Goal: Information Seeking & Learning: Learn about a topic

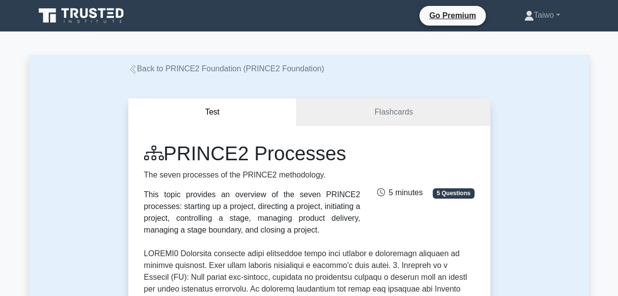
click at [134, 68] on icon at bounding box center [132, 69] width 9 height 9
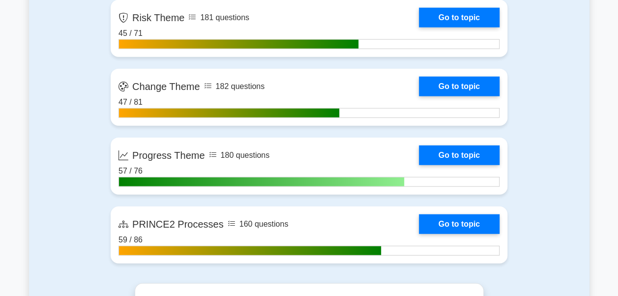
scroll to position [1132, 0]
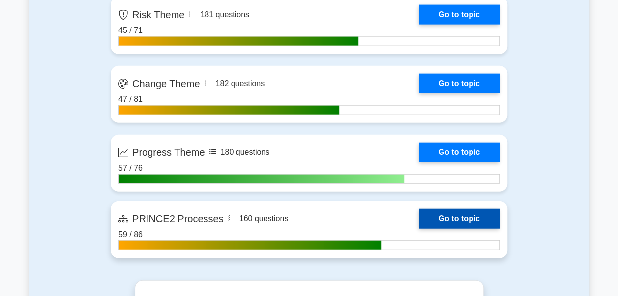
click at [455, 216] on link "Go to topic" at bounding box center [459, 219] width 81 height 20
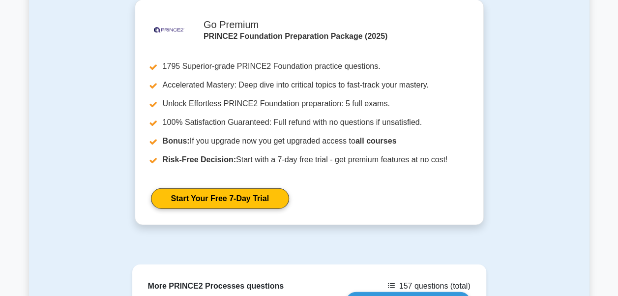
scroll to position [1175, 0]
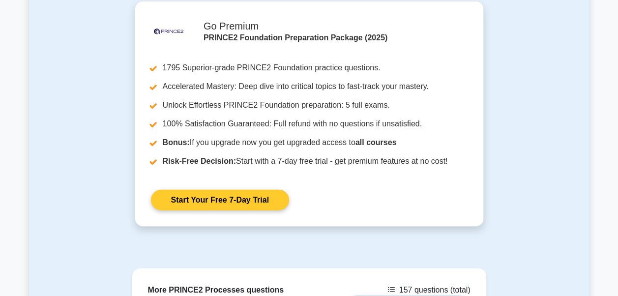
click at [255, 190] on link "Start Your Free 7-Day Trial" at bounding box center [220, 200] width 138 height 21
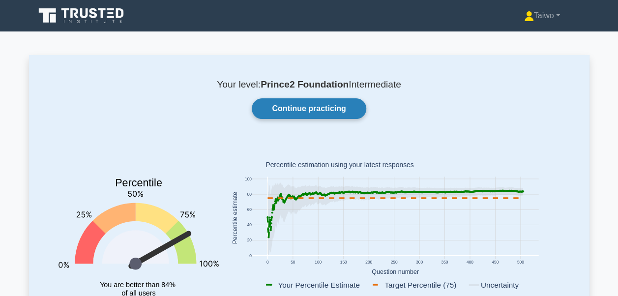
click at [265, 112] on link "Continue practicing" at bounding box center [309, 108] width 114 height 21
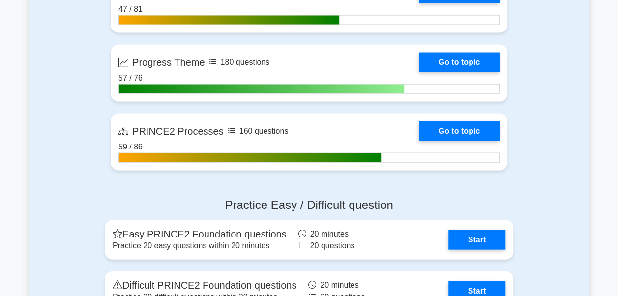
scroll to position [987, 0]
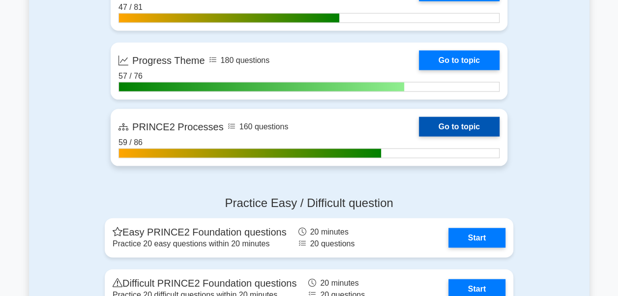
click at [460, 127] on link "Go to topic" at bounding box center [459, 127] width 81 height 20
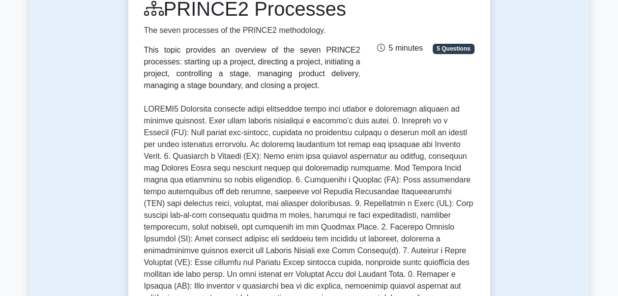
scroll to position [156, 0]
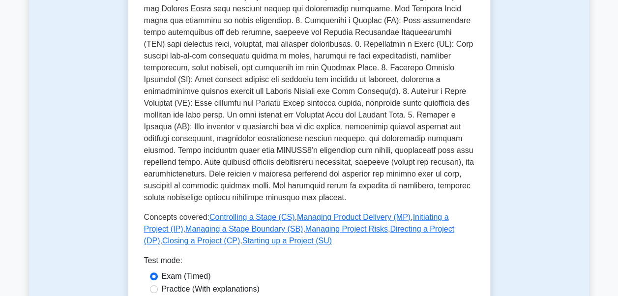
scroll to position [393, 0]
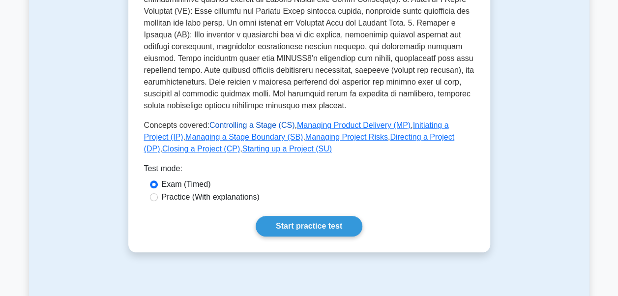
click at [265, 121] on link "Controlling a Stage (CS)" at bounding box center [251, 125] width 85 height 8
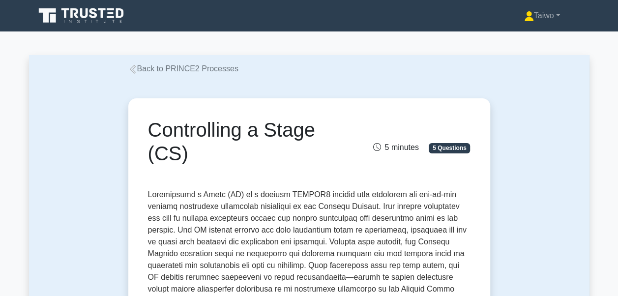
click at [128, 69] on icon at bounding box center [132, 69] width 9 height 9
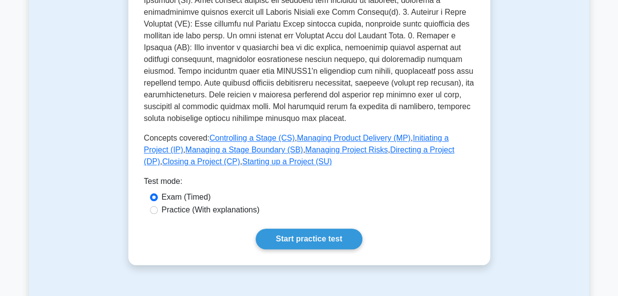
scroll to position [384, 0]
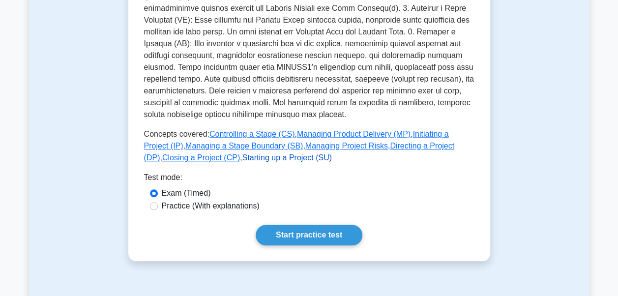
click at [242, 153] on link "Starting up a Project (SU)" at bounding box center [286, 157] width 89 height 8
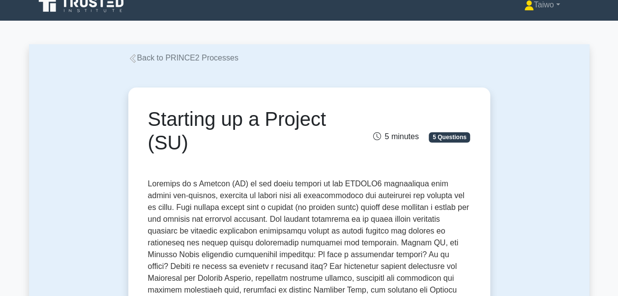
scroll to position [4, 0]
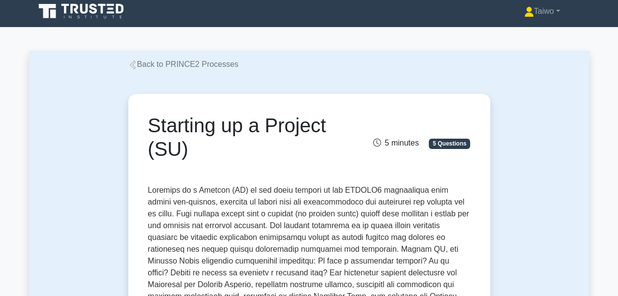
click at [136, 67] on icon at bounding box center [132, 64] width 9 height 9
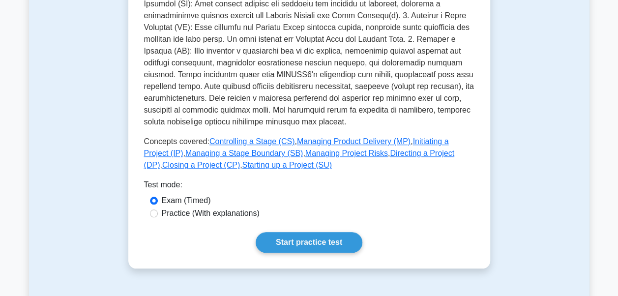
scroll to position [388, 0]
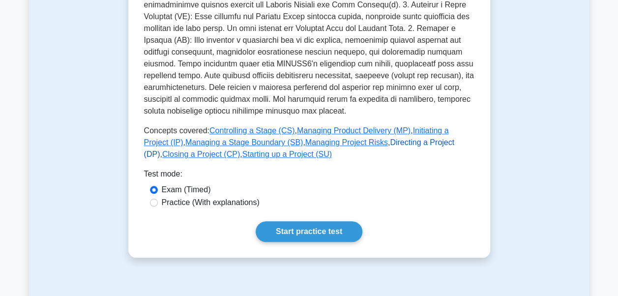
click at [377, 138] on link "Directing a Project (DP)" at bounding box center [299, 148] width 310 height 20
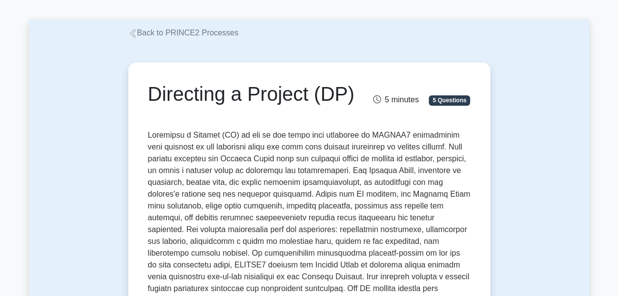
scroll to position [12, 0]
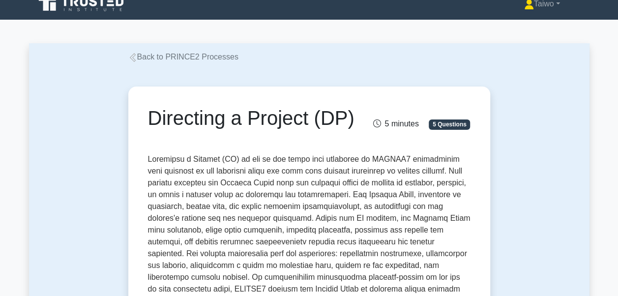
click at [132, 61] on icon at bounding box center [132, 57] width 9 height 9
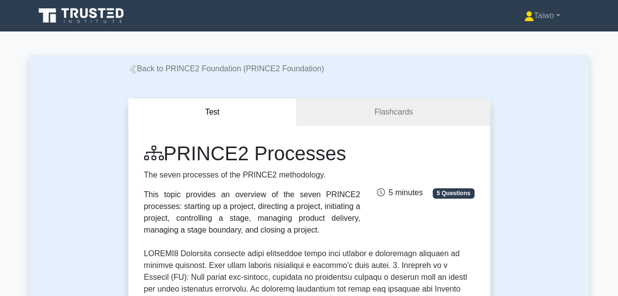
click at [133, 66] on icon at bounding box center [132, 69] width 6 height 9
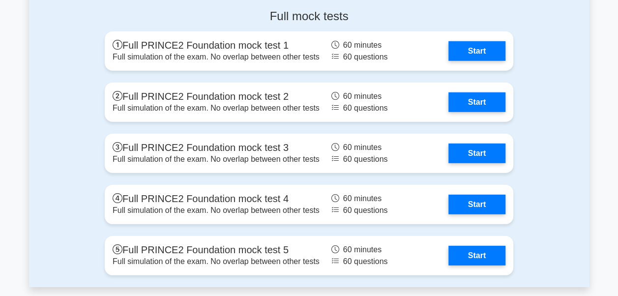
scroll to position [1333, 0]
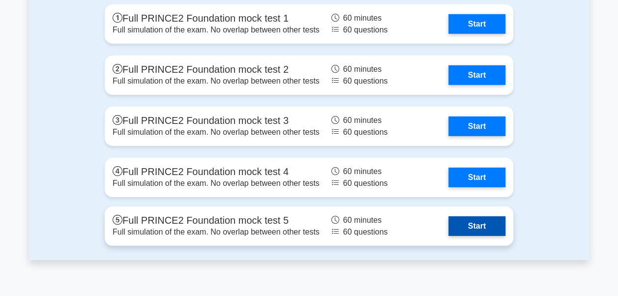
click at [488, 220] on link "Start" at bounding box center [476, 226] width 57 height 20
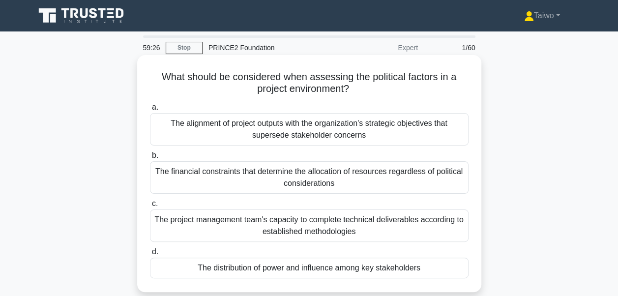
click at [299, 270] on div "The distribution of power and influence among key stakeholders" at bounding box center [309, 268] width 319 height 21
click at [150, 255] on input "d. The distribution of power and influence among key stakeholders" at bounding box center [150, 252] width 0 height 6
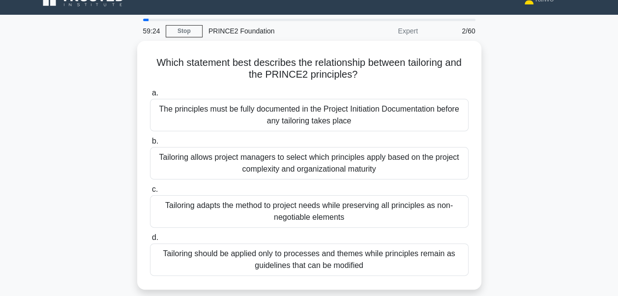
scroll to position [18, 0]
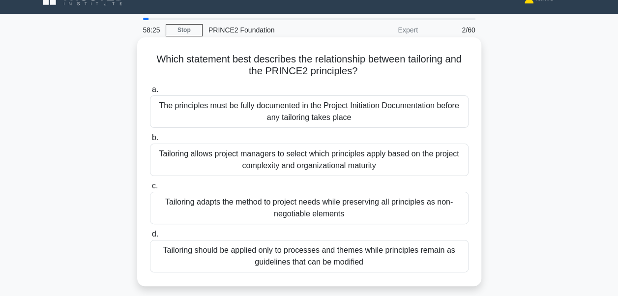
click at [408, 159] on div "Tailoring allows project managers to select which principles apply based on the…" at bounding box center [309, 160] width 319 height 32
click at [150, 141] on input "b. Tailoring allows project managers to select which principles apply based on …" at bounding box center [150, 138] width 0 height 6
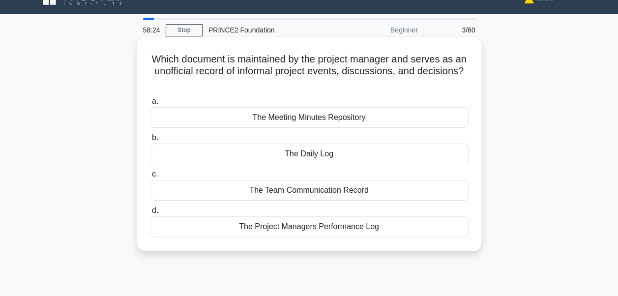
scroll to position [0, 0]
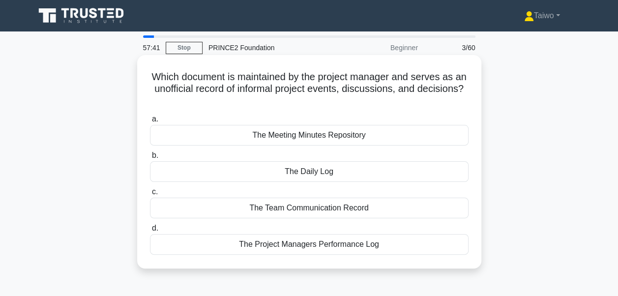
click at [328, 177] on div "The Daily Log" at bounding box center [309, 171] width 319 height 21
click at [150, 159] on input "b. The Daily Log" at bounding box center [150, 155] width 0 height 6
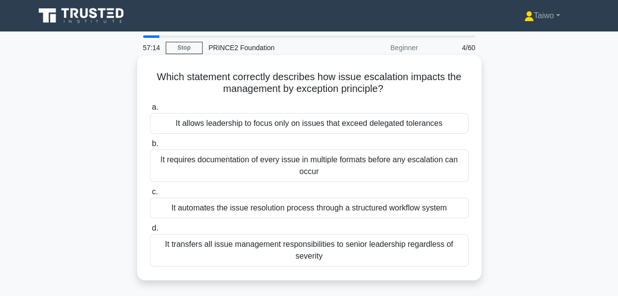
click at [322, 128] on div "It allows leadership to focus only on issues that exceed delegated tolerances" at bounding box center [309, 123] width 319 height 21
click at [150, 111] on input "a. It allows leadership to focus only on issues that exceed delegated tolerances" at bounding box center [150, 107] width 0 height 6
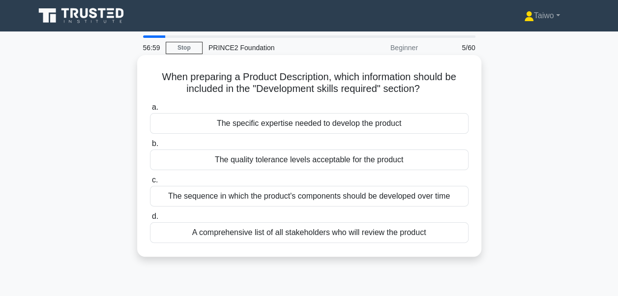
click at [294, 126] on div "The specific expertise needed to develop the product" at bounding box center [309, 123] width 319 height 21
click at [150, 111] on input "a. The specific expertise needed to develop the product" at bounding box center [150, 107] width 0 height 6
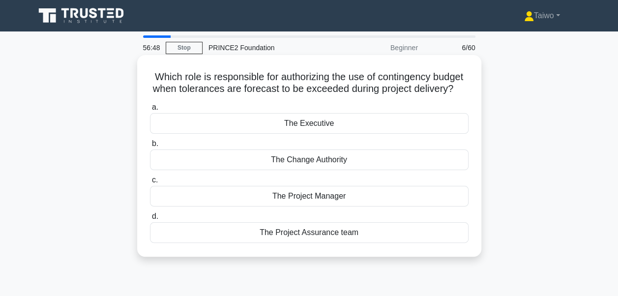
click at [297, 133] on div "The Executive" at bounding box center [309, 123] width 319 height 21
click at [150, 111] on input "a. The Executive" at bounding box center [150, 107] width 0 height 6
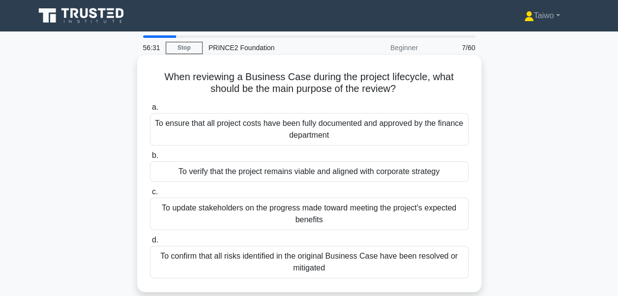
click at [300, 174] on div "To verify that the project remains viable and aligned with corporate strategy" at bounding box center [309, 171] width 319 height 21
click at [150, 159] on input "b. To verify that the project remains viable and aligned with corporate strategy" at bounding box center [150, 155] width 0 height 6
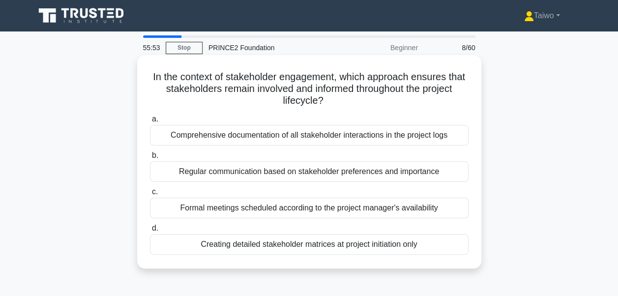
click at [300, 175] on div "Regular communication based on stakeholder preferences and importance" at bounding box center [309, 171] width 319 height 21
click at [150, 159] on input "b. Regular communication based on stakeholder preferences and importance" at bounding box center [150, 155] width 0 height 6
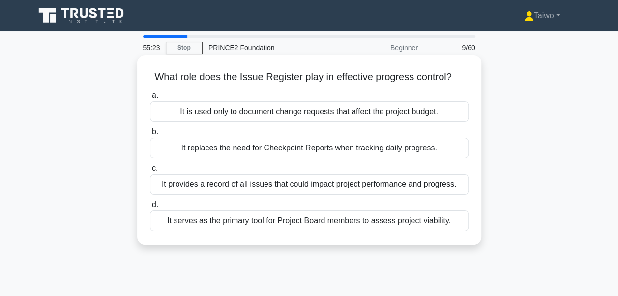
click at [301, 188] on div "It provides a record of all issues that could impact project performance and pr…" at bounding box center [309, 184] width 319 height 21
click at [150, 172] on input "c. It provides a record of all issues that could impact project performance and…" at bounding box center [150, 168] width 0 height 6
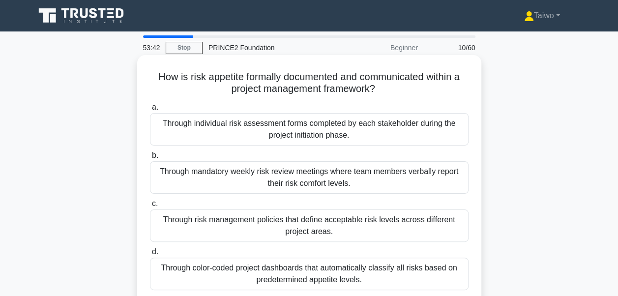
click at [233, 223] on div "Through risk management policies that define acceptable risk levels across diff…" at bounding box center [309, 225] width 319 height 32
click at [150, 207] on input "c. Through risk management policies that define acceptable risk levels across d…" at bounding box center [150, 204] width 0 height 6
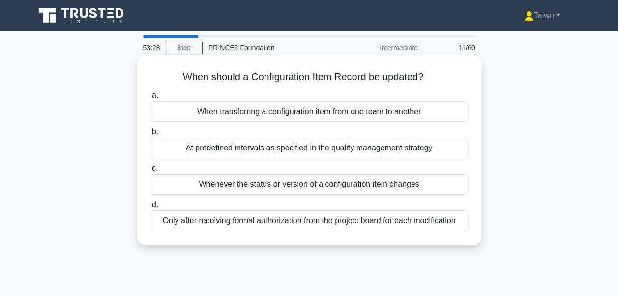
click at [241, 189] on div "Whenever the status or version of a configuration item changes" at bounding box center [309, 184] width 319 height 21
click at [150, 172] on input "c. Whenever the status or version of a configuration item changes" at bounding box center [150, 168] width 0 height 6
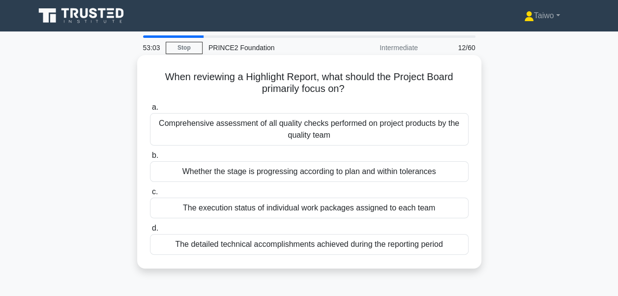
click at [248, 175] on div "Whether the stage is progressing according to plan and within tolerances" at bounding box center [309, 171] width 319 height 21
click at [150, 159] on input "b. Whether the stage is progressing according to plan and within tolerances" at bounding box center [150, 155] width 0 height 6
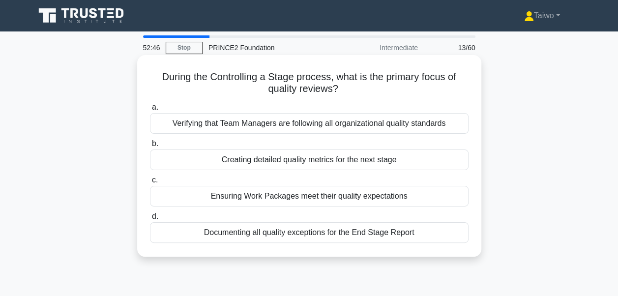
click at [251, 196] on div "Ensuring Work Packages meet their quality expectations" at bounding box center [309, 196] width 319 height 21
click at [150, 183] on input "c. Ensuring Work Packages meet their quality expectations" at bounding box center [150, 180] width 0 height 6
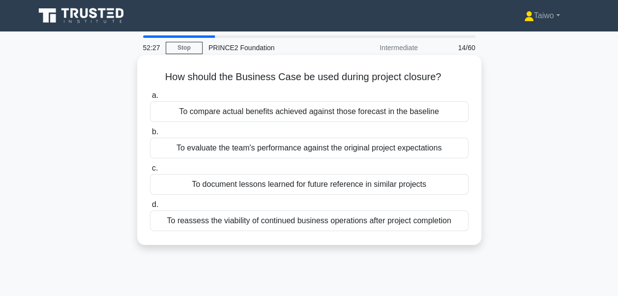
click at [257, 111] on div "To compare actual benefits achieved against those forecast in the baseline" at bounding box center [309, 111] width 319 height 21
click at [150, 99] on input "a. To compare actual benefits achieved against those forecast in the baseline" at bounding box center [150, 95] width 0 height 6
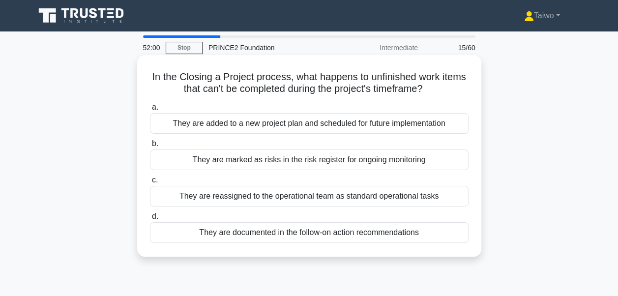
click at [251, 230] on div "They are documented in the follow-on action recommendations" at bounding box center [309, 232] width 319 height 21
click at [150, 220] on input "d. They are documented in the follow-on action recommendations" at bounding box center [150, 216] width 0 height 6
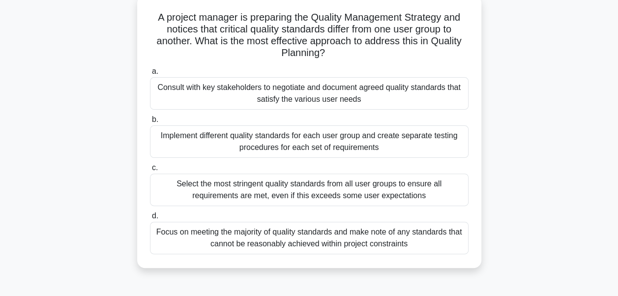
scroll to position [62, 0]
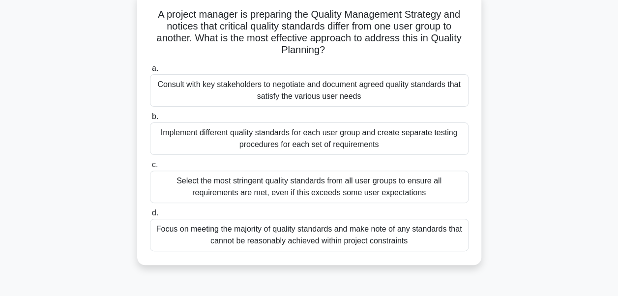
click at [401, 91] on div "Consult with key stakeholders to negotiate and document agreed quality standard…" at bounding box center [309, 90] width 319 height 32
click at [150, 72] on input "a. Consult with key stakeholders to negotiate and document agreed quality stand…" at bounding box center [150, 68] width 0 height 6
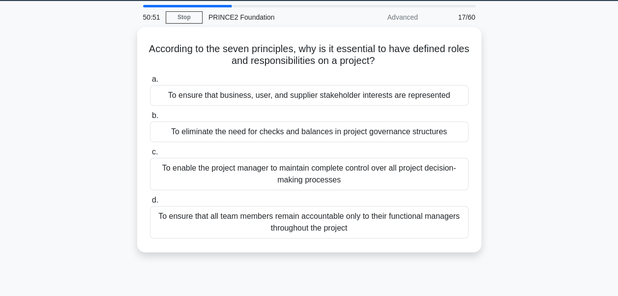
scroll to position [0, 0]
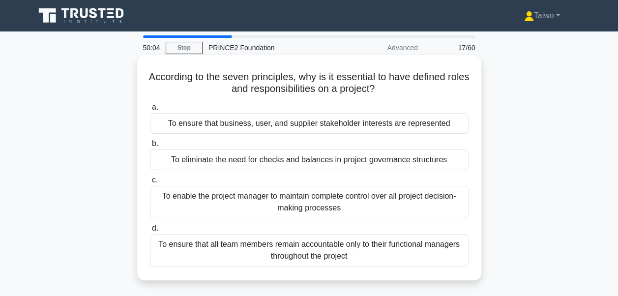
click at [393, 128] on div "To ensure that business, user, and supplier stakeholder interests are represent…" at bounding box center [309, 123] width 319 height 21
click at [150, 111] on input "a. To ensure that business, user, and supplier stakeholder interests are repres…" at bounding box center [150, 107] width 0 height 6
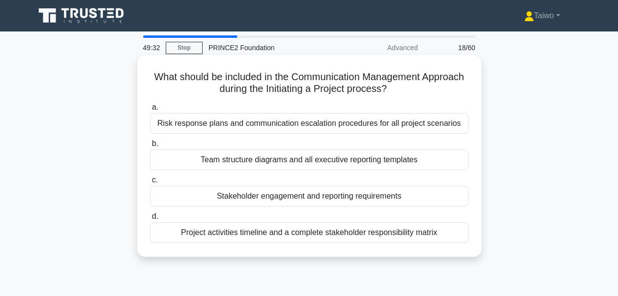
click at [359, 200] on div "Stakeholder engagement and reporting requirements" at bounding box center [309, 196] width 319 height 21
click at [150, 183] on input "c. Stakeholder engagement and reporting requirements" at bounding box center [150, 180] width 0 height 6
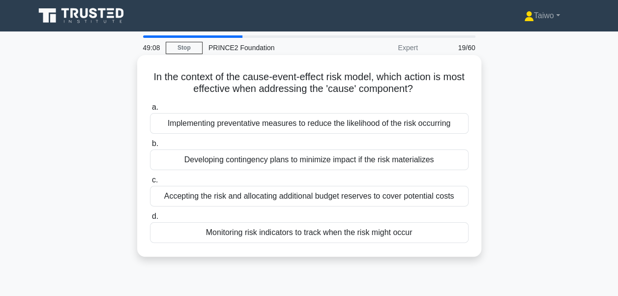
click at [394, 125] on div "Implementing preventative measures to reduce the likelihood of the risk occurri…" at bounding box center [309, 123] width 319 height 21
click at [150, 111] on input "a. Implementing preventative measures to reduce the likelihood of the risk occu…" at bounding box center [150, 107] width 0 height 6
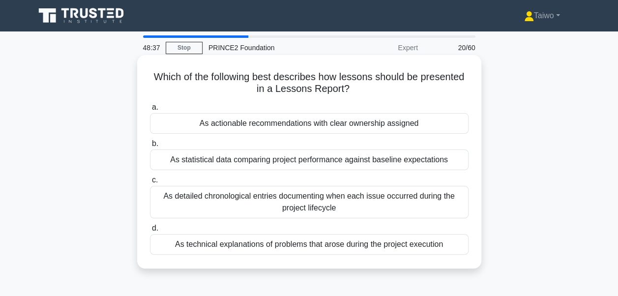
click at [358, 162] on div "As statistical data comparing project performance against baseline expectations" at bounding box center [309, 159] width 319 height 21
click at [150, 147] on input "b. As statistical data comparing project performance against baseline expectati…" at bounding box center [150, 144] width 0 height 6
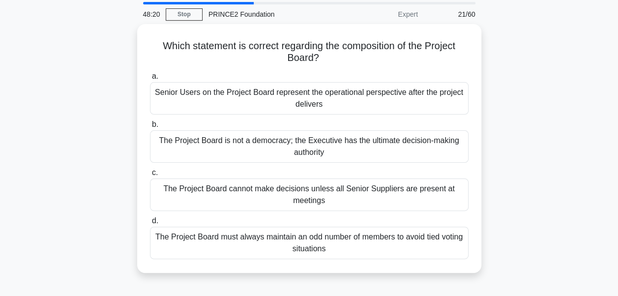
scroll to position [35, 0]
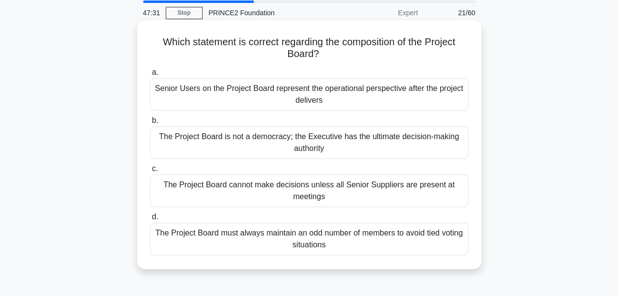
click at [412, 147] on div "The Project Board is not a democracy; the Executive has the ultimate decision-m…" at bounding box center [309, 142] width 319 height 32
click at [150, 124] on input "b. The Project Board is not a democracy; the Executive has the ultimate decisio…" at bounding box center [150, 120] width 0 height 6
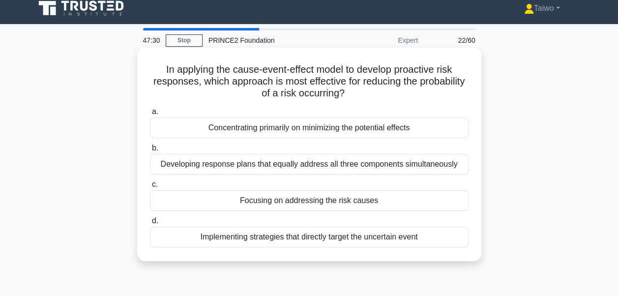
scroll to position [0, 0]
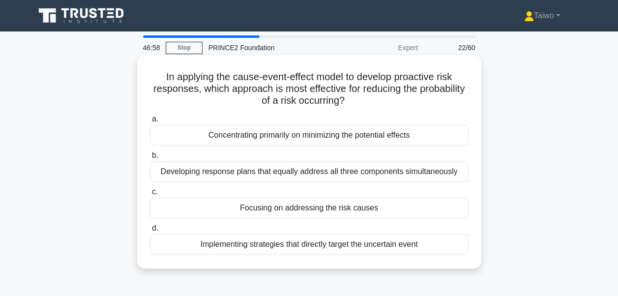
click at [331, 244] on div "Implementing strategies that directly target the uncertain event" at bounding box center [309, 244] width 319 height 21
click at [150, 232] on input "d. Implementing strategies that directly target the uncertain event" at bounding box center [150, 228] width 0 height 6
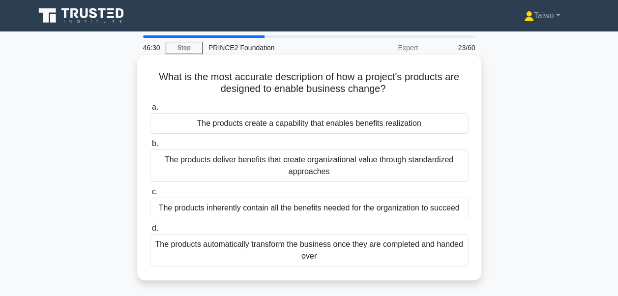
click at [332, 174] on div "The products deliver benefits that create organizational value through standard…" at bounding box center [309, 165] width 319 height 32
click at [150, 147] on input "b. The products deliver benefits that create organizational value through stand…" at bounding box center [150, 144] width 0 height 6
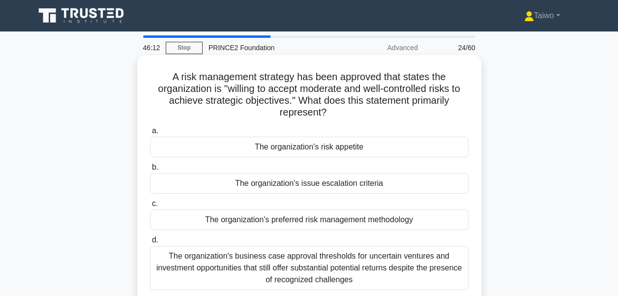
click at [346, 151] on div "The organization's risk appetite" at bounding box center [309, 147] width 319 height 21
click at [150, 134] on input "a. The organization's risk appetite" at bounding box center [150, 131] width 0 height 6
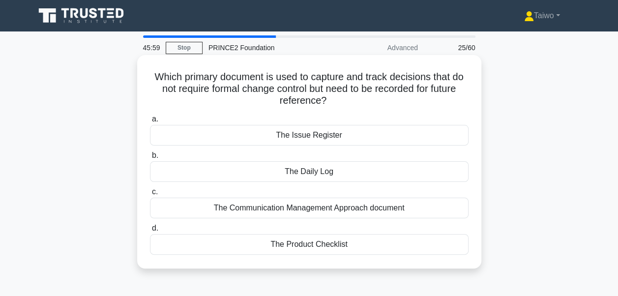
click at [342, 173] on div "The Daily Log" at bounding box center [309, 171] width 319 height 21
click at [150, 159] on input "b. The Daily Log" at bounding box center [150, 155] width 0 height 6
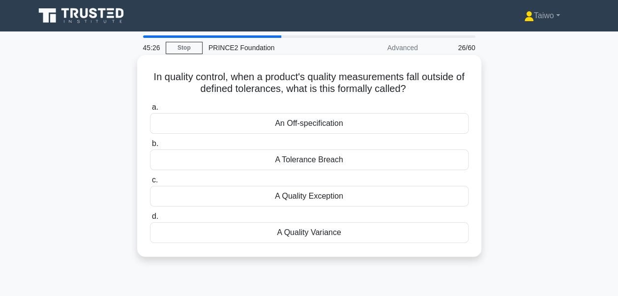
click at [342, 128] on div "An Off-specification" at bounding box center [309, 123] width 319 height 21
click at [150, 111] on input "a. An Off-specification" at bounding box center [150, 107] width 0 height 6
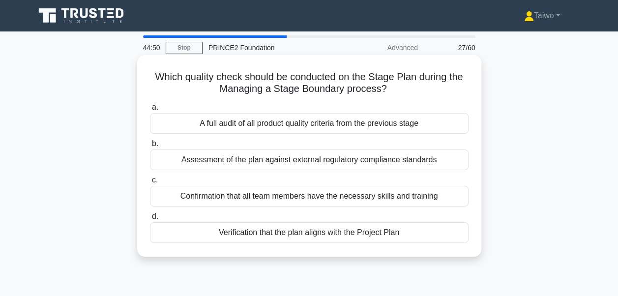
click at [294, 231] on div "Verification that the plan aligns with the Project Plan" at bounding box center [309, 232] width 319 height 21
click at [150, 220] on input "d. Verification that the plan aligns with the Project Plan" at bounding box center [150, 216] width 0 height 6
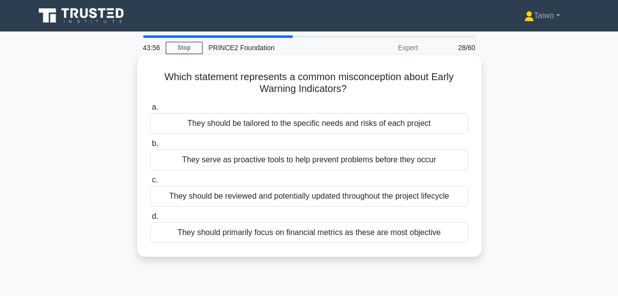
click at [296, 161] on div "They serve as proactive tools to help prevent problems before they occur" at bounding box center [309, 159] width 319 height 21
click at [150, 147] on input "b. They serve as proactive tools to help prevent problems before they occur" at bounding box center [150, 144] width 0 height 6
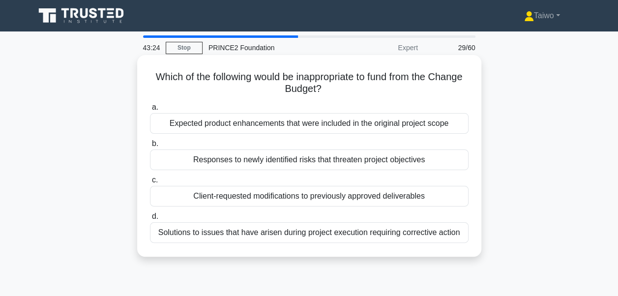
click at [244, 200] on div "Client-requested modifications to previously approved deliverables" at bounding box center [309, 196] width 319 height 21
click at [150, 183] on input "c. Client-requested modifications to previously approved deliverables" at bounding box center [150, 180] width 0 height 6
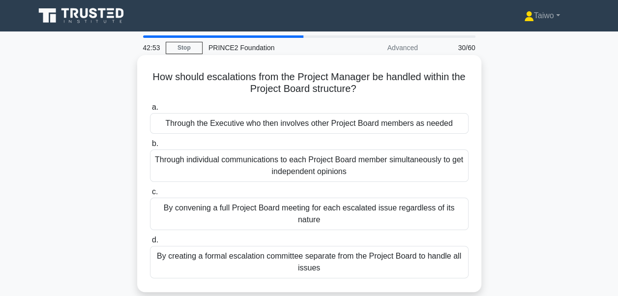
click at [304, 127] on div "Through the Executive who then involves other Project Board members as needed" at bounding box center [309, 123] width 319 height 21
click at [150, 111] on input "a. Through the Executive who then involves other Project Board members as needed" at bounding box center [150, 107] width 0 height 6
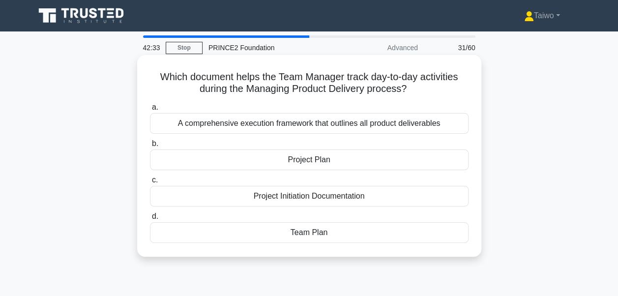
click at [303, 232] on div "Team Plan" at bounding box center [309, 232] width 319 height 21
click at [150, 220] on input "d. Team Plan" at bounding box center [150, 216] width 0 height 6
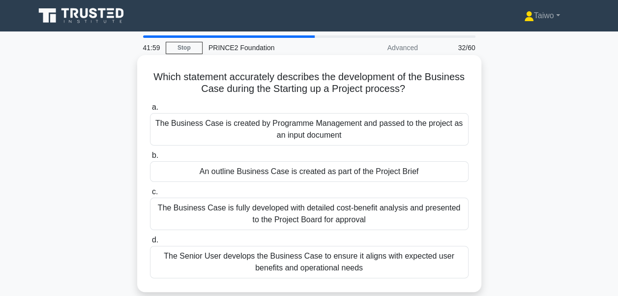
click at [289, 175] on div "An outline Business Case is created as part of the Project Brief" at bounding box center [309, 171] width 319 height 21
click at [150, 159] on input "b. An outline Business Case is created as part of the Project Brief" at bounding box center [150, 155] width 0 height 6
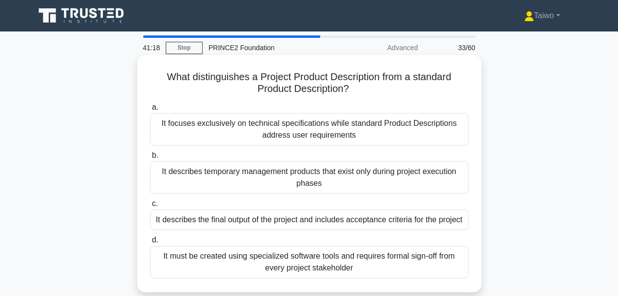
click at [303, 136] on div "It focuses exclusively on technical specifications while standard Product Descr…" at bounding box center [309, 129] width 319 height 32
click at [150, 111] on input "a. It focuses exclusively on technical specifications while standard Product De…" at bounding box center [150, 107] width 0 height 6
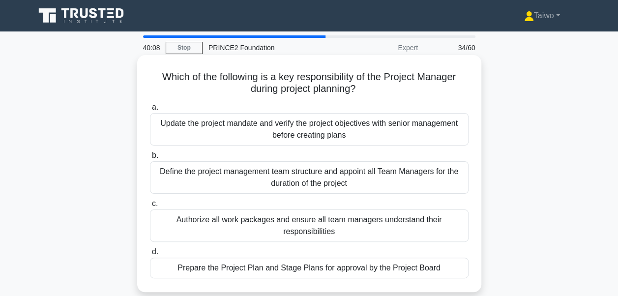
click at [300, 228] on div "Authorize all work packages and ensure all team managers understand their respo…" at bounding box center [309, 225] width 319 height 32
click at [150, 207] on input "c. Authorize all work packages and ensure all team managers understand their re…" at bounding box center [150, 204] width 0 height 6
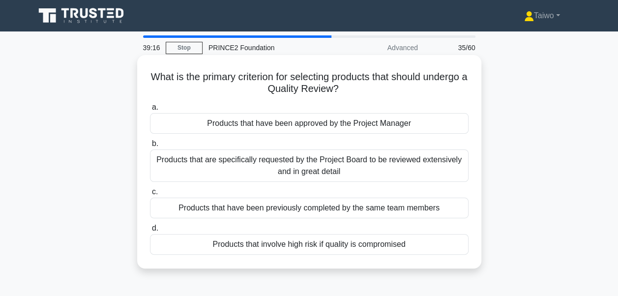
click at [272, 126] on div "Products that have been approved by the Project Manager" at bounding box center [309, 123] width 319 height 21
click at [150, 111] on input "a. Products that have been approved by the Project Manager" at bounding box center [150, 107] width 0 height 6
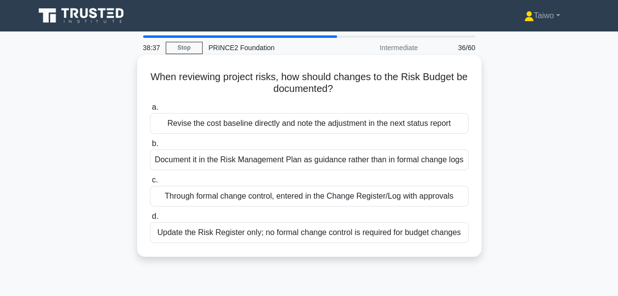
click at [221, 202] on div "Through formal change control, entered in the Change Register/Log with approvals" at bounding box center [309, 196] width 319 height 21
click at [150, 183] on input "c. Through formal change control, entered in the Change Register/Log with appro…" at bounding box center [150, 180] width 0 height 6
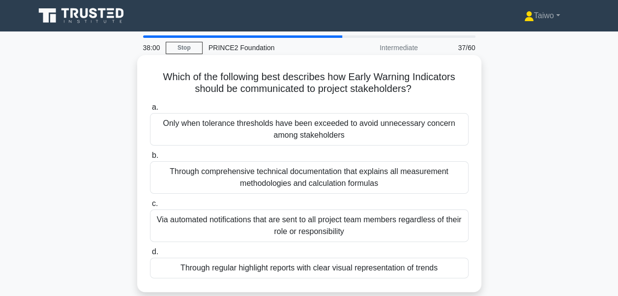
click at [256, 133] on div "Only when tolerance thresholds have been exceeded to avoid unnecessary concern …" at bounding box center [309, 129] width 319 height 32
click at [150, 111] on input "a. Only when tolerance thresholds have been exceeded to avoid unnecessary conce…" at bounding box center [150, 107] width 0 height 6
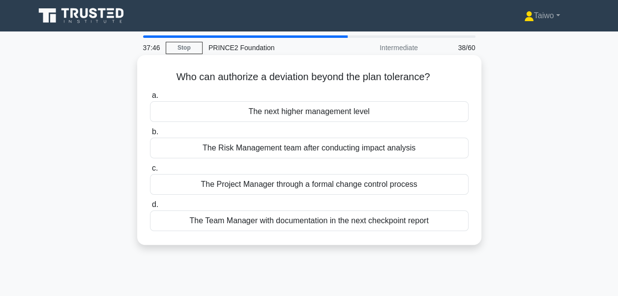
click at [282, 115] on div "The next higher management level" at bounding box center [309, 111] width 319 height 21
click at [150, 99] on input "a. The next higher management level" at bounding box center [150, 95] width 0 height 6
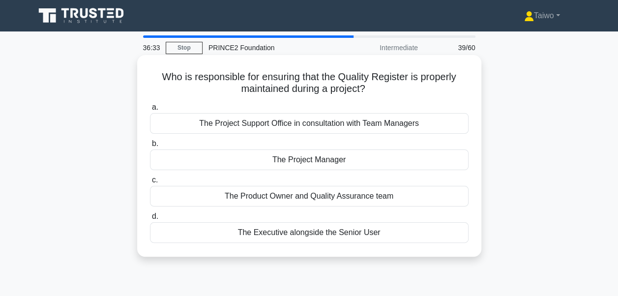
click at [295, 162] on div "The Project Manager" at bounding box center [309, 159] width 319 height 21
click at [150, 147] on input "b. The Project Manager" at bounding box center [150, 144] width 0 height 6
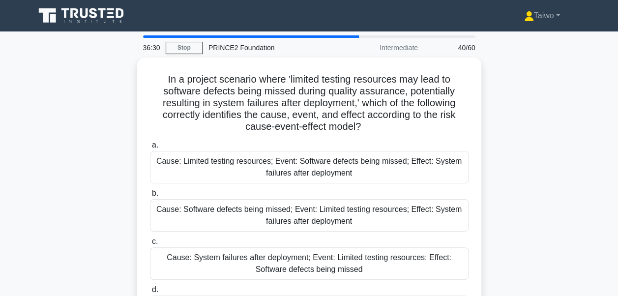
drag, startPoint x: 616, startPoint y: 122, endPoint x: 616, endPoint y: 131, distance: 8.8
click at [616, 131] on main "36:30 Stop PRINCE2 Foundation Intermediate 40/60 In a project scenario where 'l…" at bounding box center [309, 280] width 618 height 499
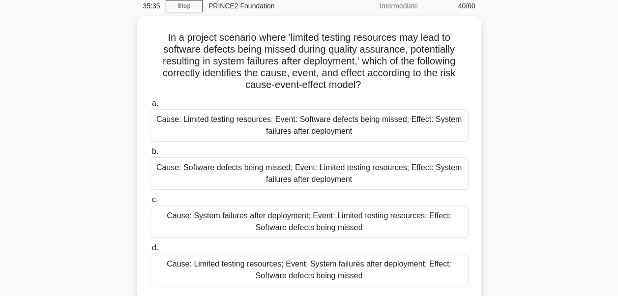
scroll to position [38, 0]
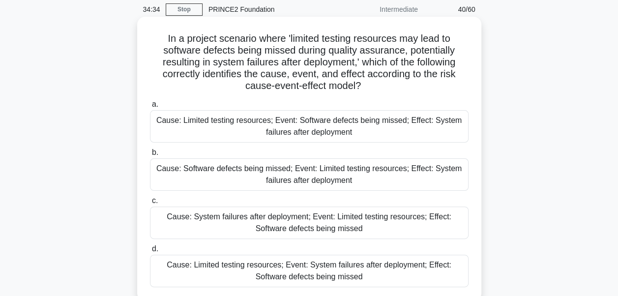
click at [388, 132] on div "Cause: Limited testing resources; Event: Software defects being missed; Effect:…" at bounding box center [309, 126] width 319 height 32
click at [150, 108] on input "a. Cause: Limited testing resources; Event: Software defects being missed; Effe…" at bounding box center [150, 104] width 0 height 6
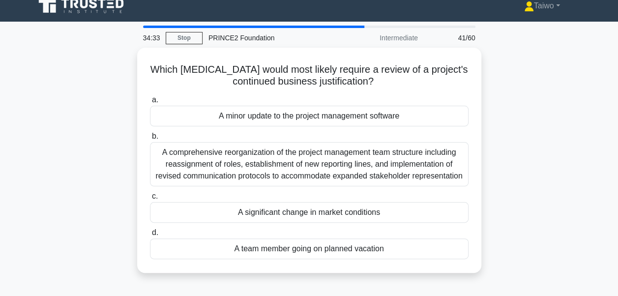
scroll to position [0, 0]
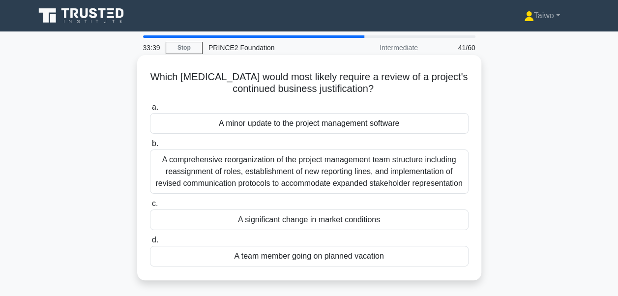
click at [383, 219] on div "A significant change in market conditions" at bounding box center [309, 219] width 319 height 21
click at [150, 207] on input "c. A significant change in market conditions" at bounding box center [150, 204] width 0 height 6
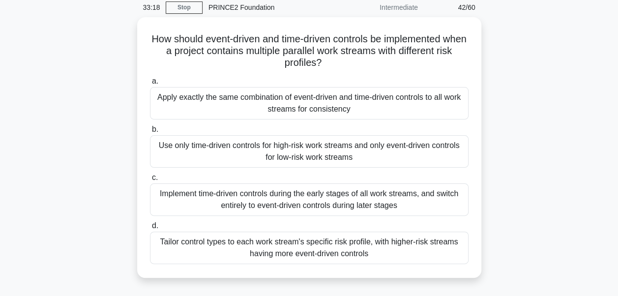
scroll to position [42, 0]
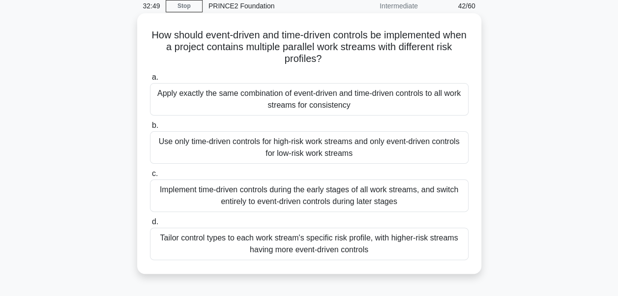
click at [420, 249] on div "Tailor control types to each work stream's specific risk profile, with higher-r…" at bounding box center [309, 244] width 319 height 32
click at [150, 225] on input "d. Tailor control types to each work stream's specific risk profile, with highe…" at bounding box center [150, 222] width 0 height 6
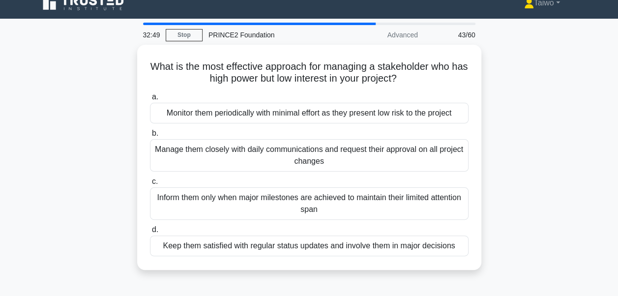
scroll to position [0, 0]
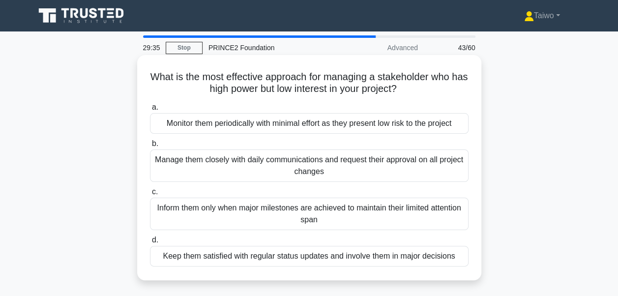
click at [421, 256] on div "Keep them satisfied with regular status updates and involve them in major decis…" at bounding box center [309, 256] width 319 height 21
click at [150, 243] on input "d. Keep them satisfied with regular status updates and involve them in major de…" at bounding box center [150, 240] width 0 height 6
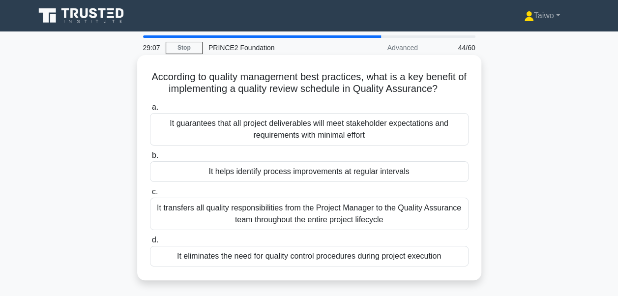
click at [332, 135] on div "It guarantees that all project deliverables will meet stakeholder expectations …" at bounding box center [309, 129] width 319 height 32
click at [150, 111] on input "a. It guarantees that all project deliverables will meet stakeholder expectatio…" at bounding box center [150, 107] width 0 height 6
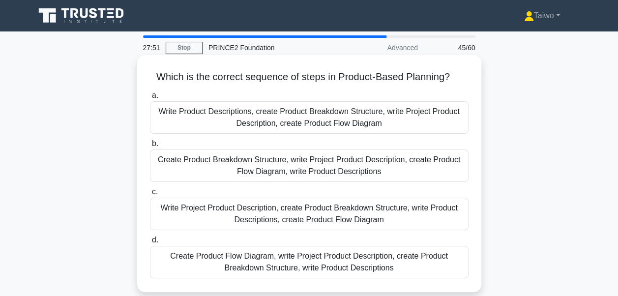
click at [252, 213] on div "Write Project Product Description, create Product Breakdown Structure, write Pr…" at bounding box center [309, 214] width 319 height 32
click at [150, 195] on input "c. Write Project Product Description, create Product Breakdown Structure, write…" at bounding box center [150, 192] width 0 height 6
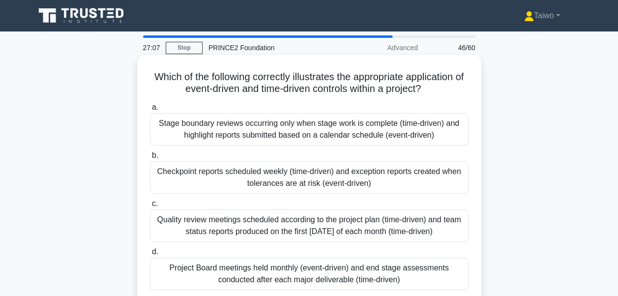
click at [327, 140] on div "Stage boundary reviews occurring only when stage work is complete (time-driven)…" at bounding box center [309, 129] width 319 height 32
click at [150, 111] on input "a. Stage boundary reviews occurring only when stage work is complete (time-driv…" at bounding box center [150, 107] width 0 height 6
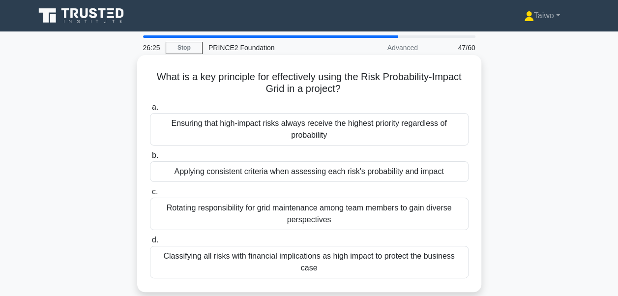
click at [206, 177] on div "Applying consistent criteria when assessing each risk's probability and impact" at bounding box center [309, 171] width 319 height 21
click at [150, 159] on input "b. Applying consistent criteria when assessing each risk's probability and impa…" at bounding box center [150, 155] width 0 height 6
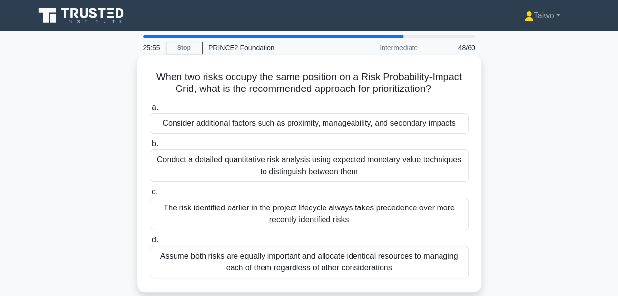
click at [241, 123] on div "Consider additional factors such as proximity, manageability, and secondary imp…" at bounding box center [309, 123] width 319 height 21
click at [150, 111] on input "a. Consider additional factors such as proximity, manageability, and secondary …" at bounding box center [150, 107] width 0 height 6
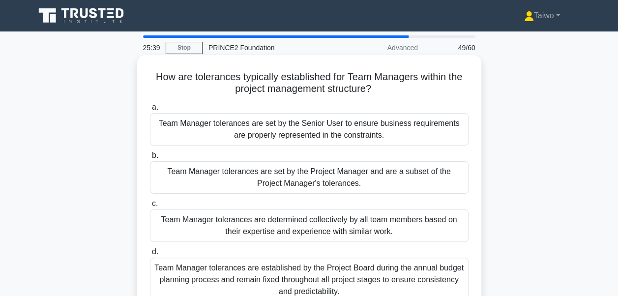
click at [240, 173] on div "Team Manager tolerances are set by the Project Manager and are a subset of the …" at bounding box center [309, 177] width 319 height 32
click at [150, 159] on input "b. Team Manager tolerances are set by the Project Manager and are a subset of t…" at bounding box center [150, 155] width 0 height 6
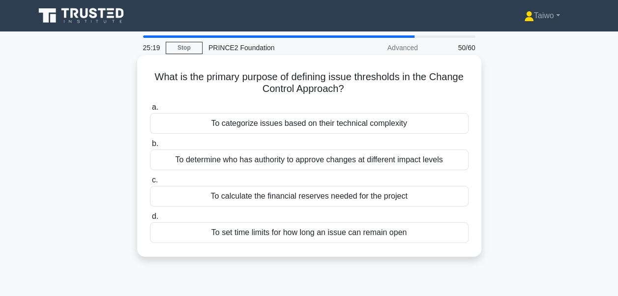
click at [238, 163] on div "To determine who has authority to approve changes at different impact levels" at bounding box center [309, 159] width 319 height 21
click at [150, 147] on input "b. To determine who has authority to approve changes at different impact levels" at bounding box center [150, 144] width 0 height 6
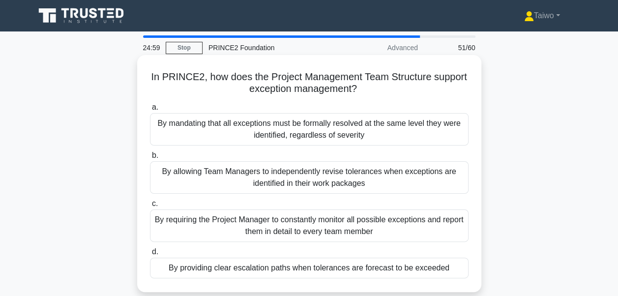
click at [183, 267] on div "By providing clear escalation paths when tolerances are forecast to be exceeded" at bounding box center [309, 268] width 319 height 21
click at [150, 255] on input "d. By providing clear escalation paths when tolerances are forecast to be excee…" at bounding box center [150, 252] width 0 height 6
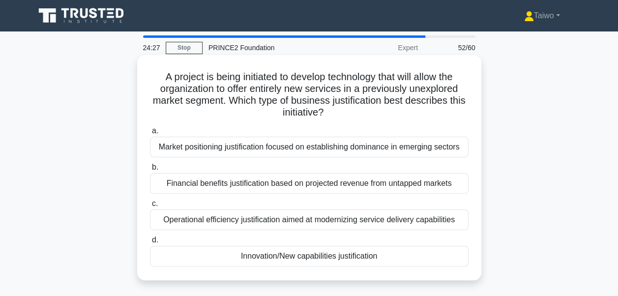
click at [229, 256] on div "Innovation/New capabilities justification" at bounding box center [309, 256] width 319 height 21
click at [150, 243] on input "d. Innovation/New capabilities justification" at bounding box center [150, 240] width 0 height 6
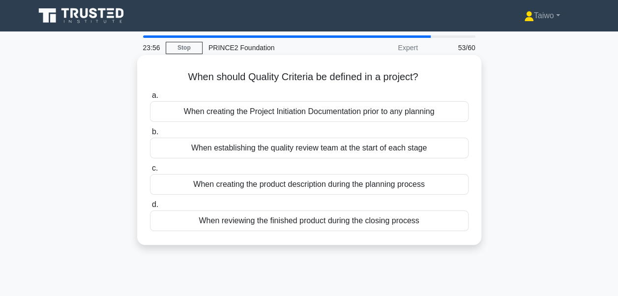
click at [267, 186] on div "When creating the product description during the planning process" at bounding box center [309, 184] width 319 height 21
click at [150, 172] on input "c. When creating the product description during the planning process" at bounding box center [150, 168] width 0 height 6
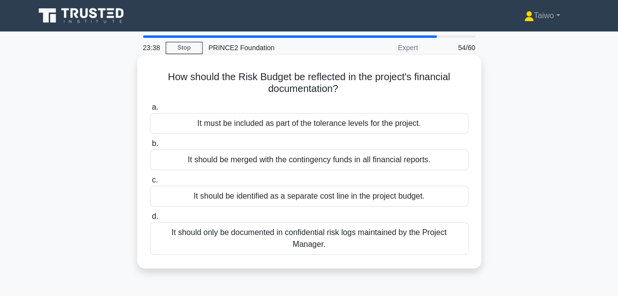
click at [280, 124] on div "It must be included as part of the tolerance levels for the project." at bounding box center [309, 123] width 319 height 21
click at [150, 111] on input "a. It must be included as part of the tolerance levels for the project." at bounding box center [150, 107] width 0 height 6
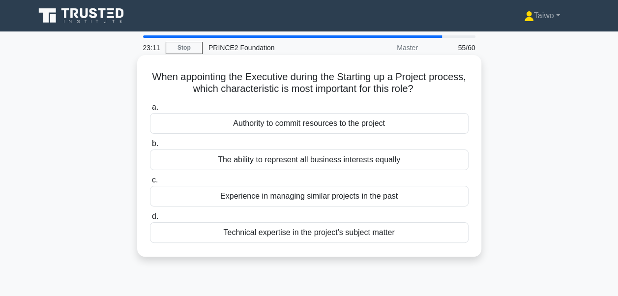
click at [284, 161] on div "The ability to represent all business interests equally" at bounding box center [309, 159] width 319 height 21
click at [150, 147] on input "b. The ability to represent all business interests equally" at bounding box center [150, 144] width 0 height 6
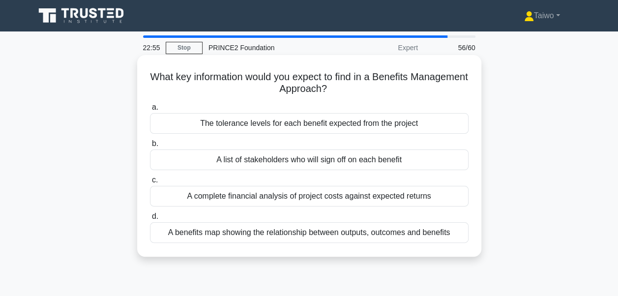
click at [273, 235] on div "A benefits map showing the relationship between outputs, outcomes and benefits" at bounding box center [309, 232] width 319 height 21
click at [150, 220] on input "d. A benefits map showing the relationship between outputs, outcomes and benefi…" at bounding box center [150, 216] width 0 height 6
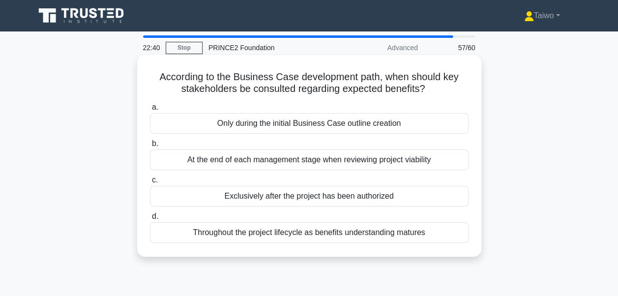
click at [267, 233] on div "Throughout the project lifecycle as benefits understanding matures" at bounding box center [309, 232] width 319 height 21
click at [150, 220] on input "d. Throughout the project lifecycle as benefits understanding matures" at bounding box center [150, 216] width 0 height 6
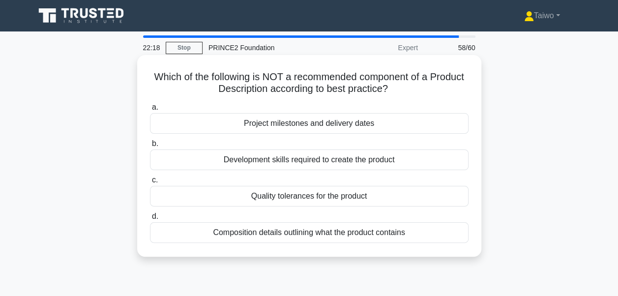
click at [299, 161] on div "Development skills required to create the product" at bounding box center [309, 159] width 319 height 21
click at [150, 147] on input "b. Development skills required to create the product" at bounding box center [150, 144] width 0 height 6
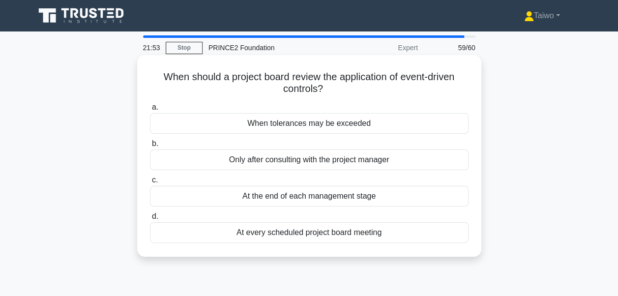
click at [298, 124] on div "When tolerances may be exceeded" at bounding box center [309, 123] width 319 height 21
click at [150, 111] on input "a. When tolerances may be exceeded" at bounding box center [150, 107] width 0 height 6
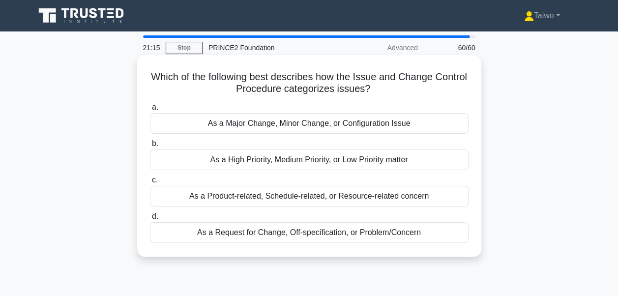
click at [299, 165] on div "As a High Priority, Medium Priority, or Low Priority matter" at bounding box center [309, 159] width 319 height 21
click at [150, 147] on input "b. As a High Priority, Medium Priority, or Low Priority matter" at bounding box center [150, 144] width 0 height 6
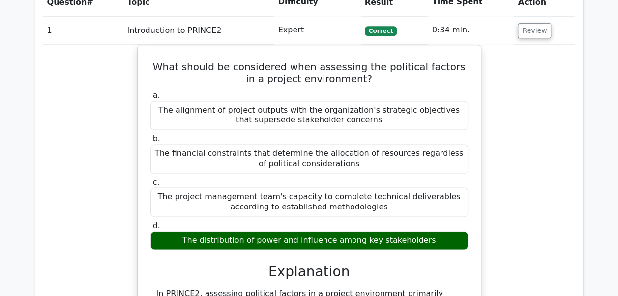
scroll to position [651, 0]
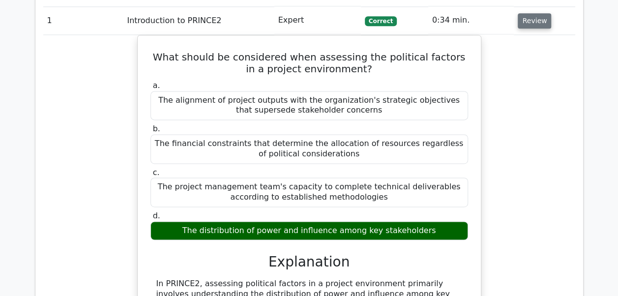
click at [542, 20] on button "Review" at bounding box center [534, 20] width 33 height 15
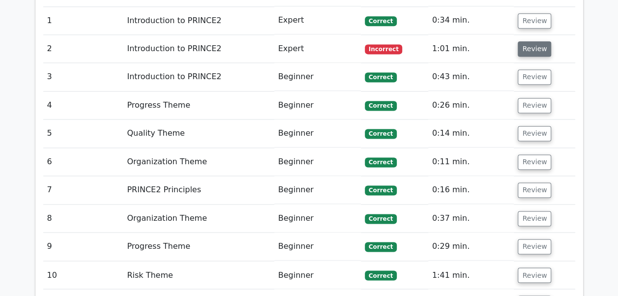
click at [539, 52] on button "Review" at bounding box center [534, 48] width 33 height 15
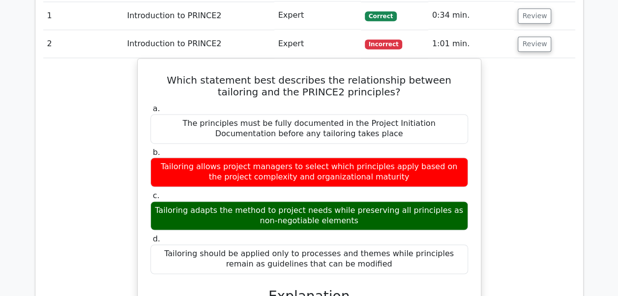
scroll to position [655, 0]
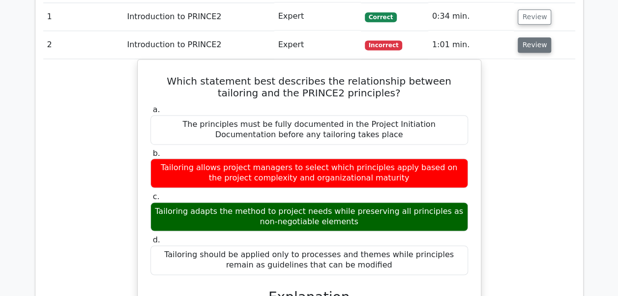
click at [543, 41] on button "Review" at bounding box center [534, 44] width 33 height 15
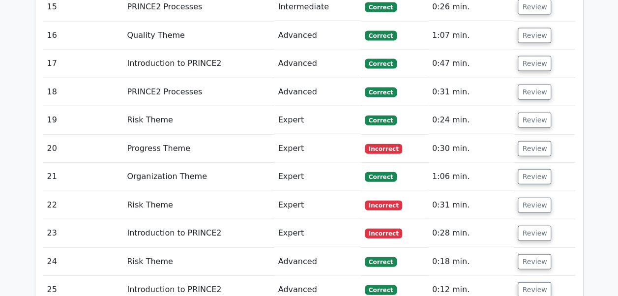
scroll to position [1081, 0]
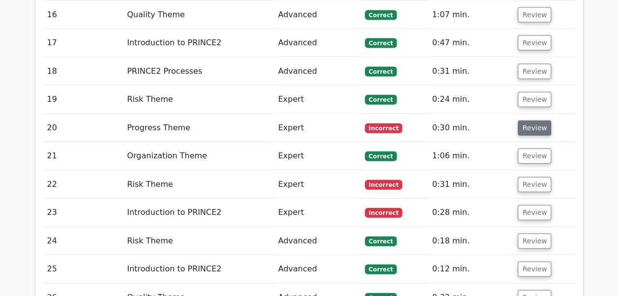
click at [541, 125] on button "Review" at bounding box center [534, 127] width 33 height 15
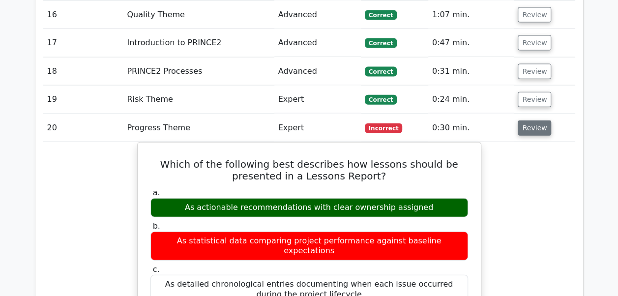
click at [539, 125] on button "Review" at bounding box center [534, 127] width 33 height 15
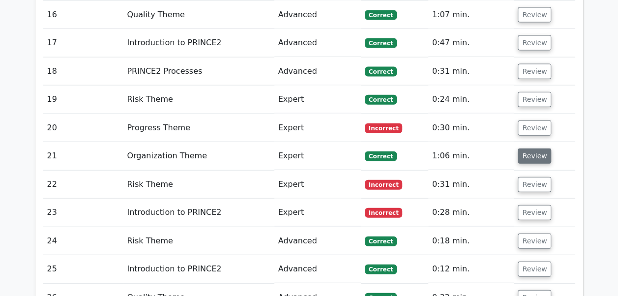
click at [535, 154] on button "Review" at bounding box center [534, 155] width 33 height 15
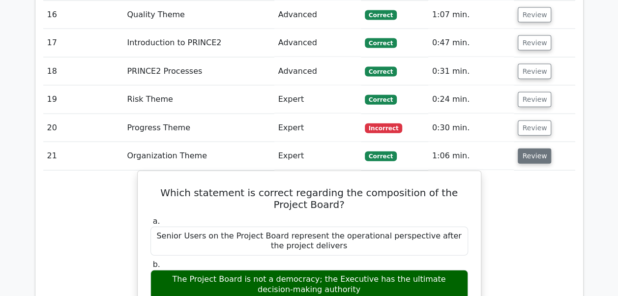
click at [536, 154] on button "Review" at bounding box center [534, 155] width 33 height 15
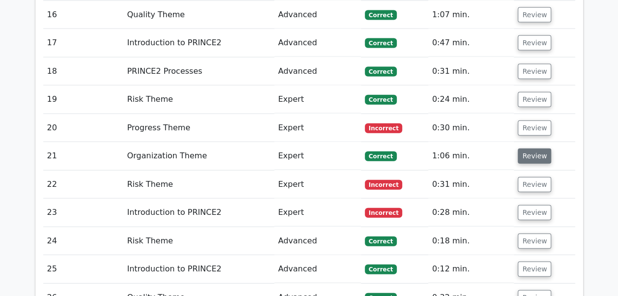
click at [536, 155] on button "Review" at bounding box center [534, 155] width 33 height 15
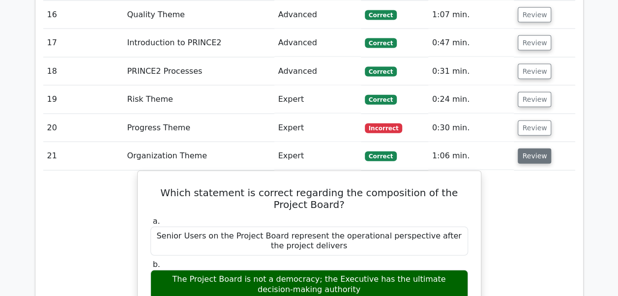
click at [536, 155] on button "Review" at bounding box center [534, 155] width 33 height 15
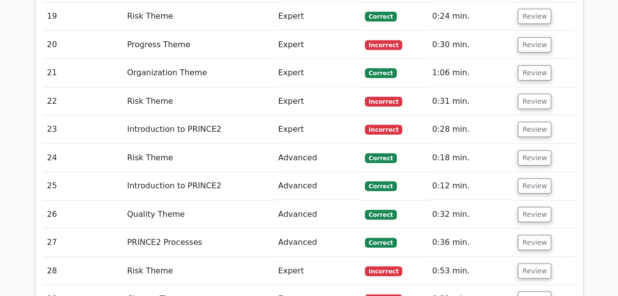
scroll to position [1173, 0]
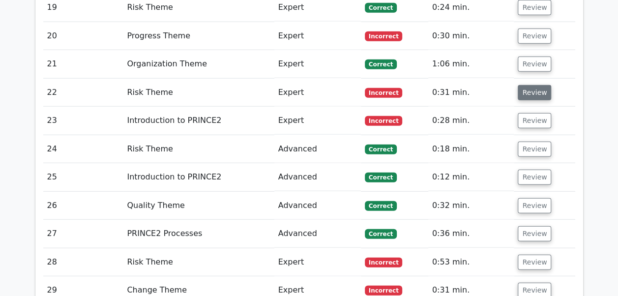
click at [533, 85] on button "Review" at bounding box center [534, 92] width 33 height 15
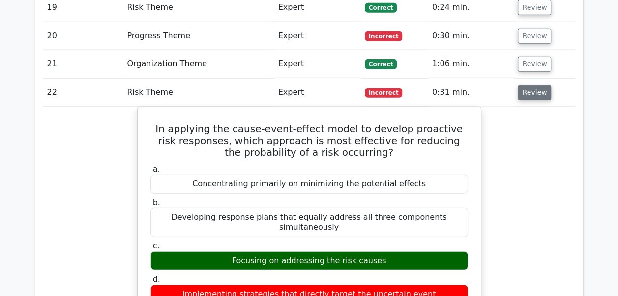
click at [533, 85] on button "Review" at bounding box center [534, 92] width 33 height 15
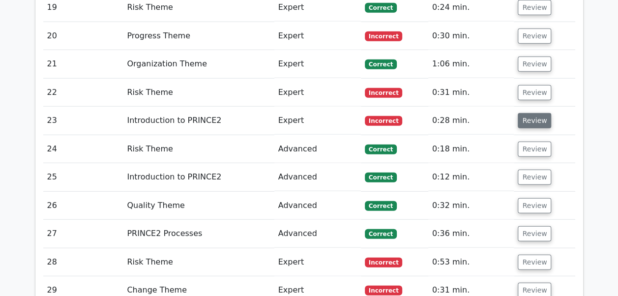
click at [535, 113] on button "Review" at bounding box center [534, 120] width 33 height 15
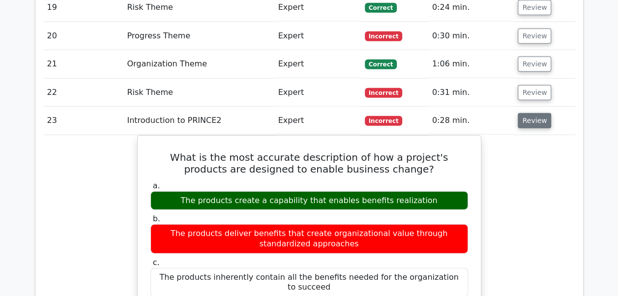
click at [535, 113] on button "Review" at bounding box center [534, 120] width 33 height 15
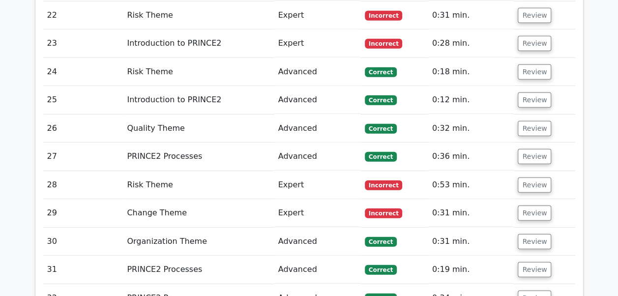
scroll to position [1264, 0]
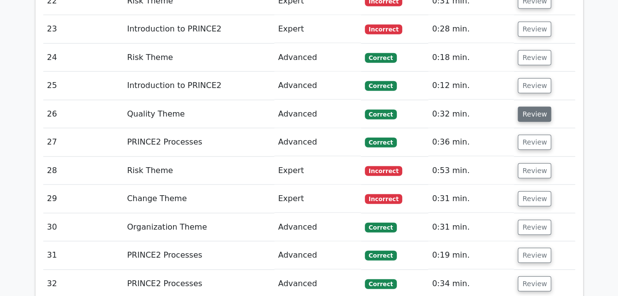
click at [530, 112] on button "Review" at bounding box center [534, 114] width 33 height 15
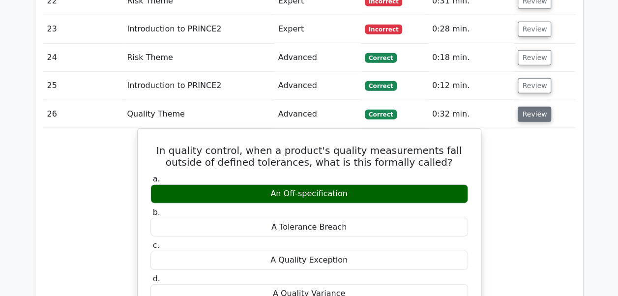
click at [531, 111] on button "Review" at bounding box center [534, 114] width 33 height 15
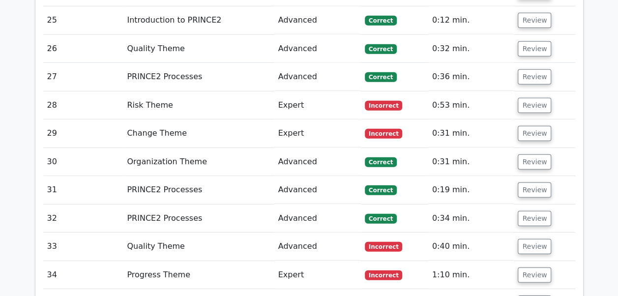
scroll to position [1341, 0]
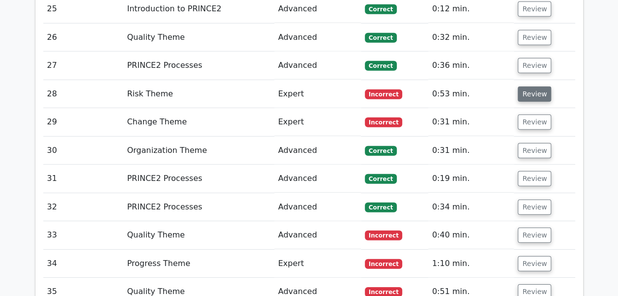
click at [534, 87] on button "Review" at bounding box center [534, 94] width 33 height 15
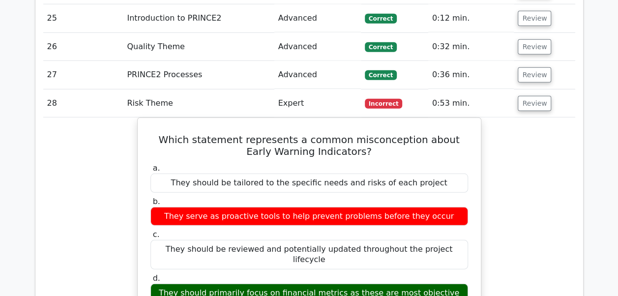
scroll to position [1348, 0]
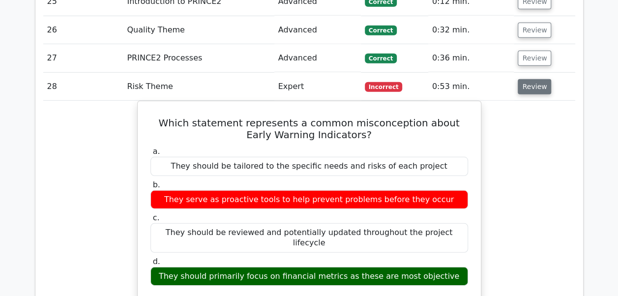
click at [544, 80] on button "Review" at bounding box center [534, 86] width 33 height 15
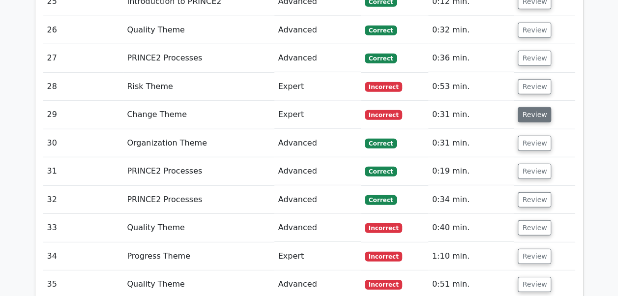
click at [535, 109] on button "Review" at bounding box center [534, 114] width 33 height 15
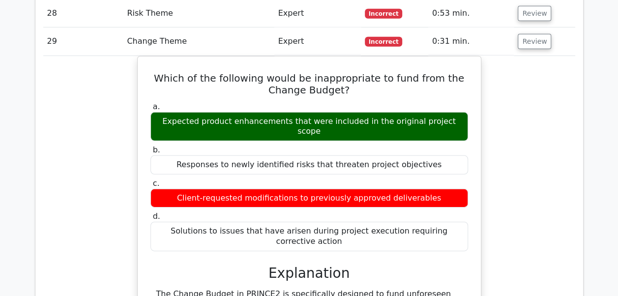
scroll to position [1417, 0]
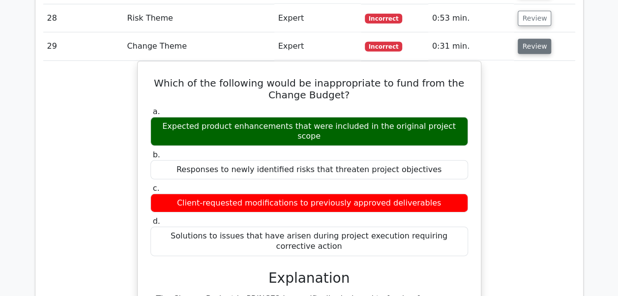
click at [537, 39] on button "Review" at bounding box center [534, 46] width 33 height 15
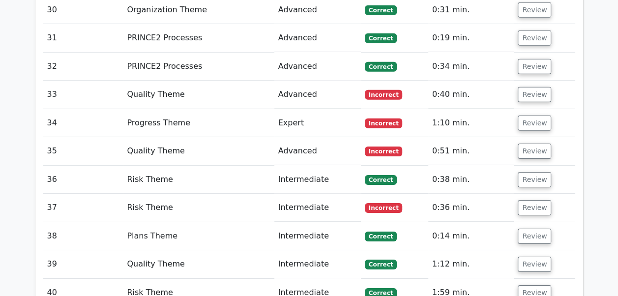
scroll to position [1511, 0]
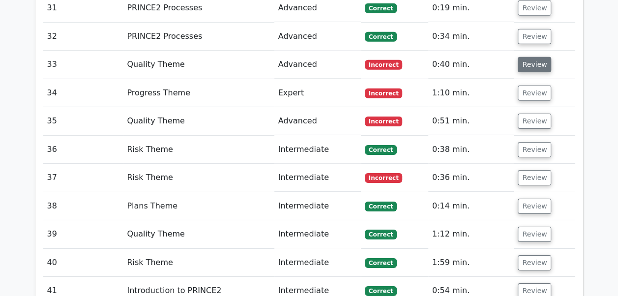
click at [532, 57] on button "Review" at bounding box center [534, 64] width 33 height 15
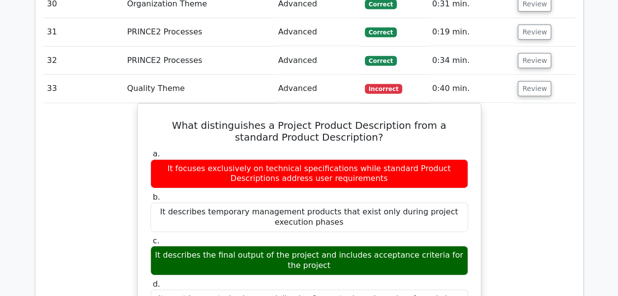
scroll to position [1482, 0]
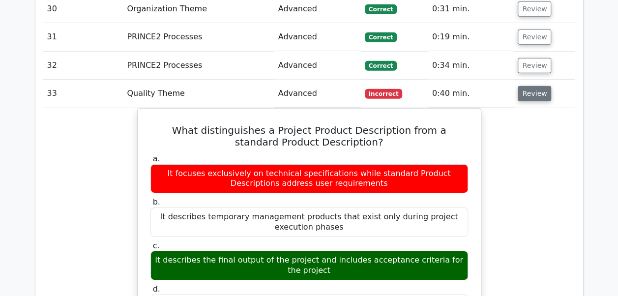
click at [544, 88] on button "Review" at bounding box center [534, 93] width 33 height 15
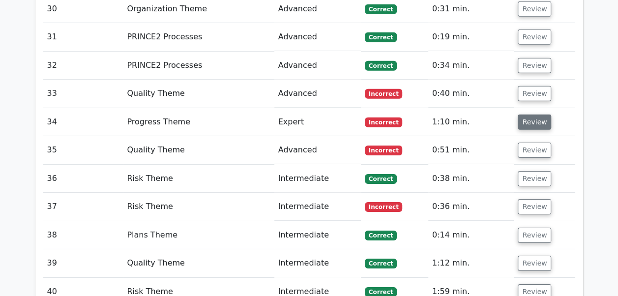
click at [540, 115] on button "Review" at bounding box center [534, 122] width 33 height 15
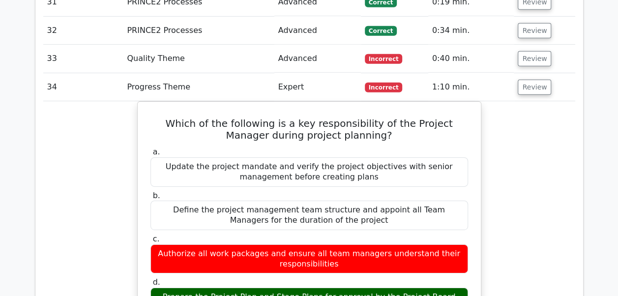
scroll to position [1501, 0]
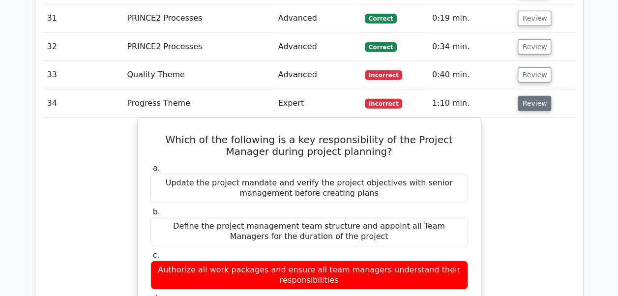
click at [545, 96] on button "Review" at bounding box center [534, 103] width 33 height 15
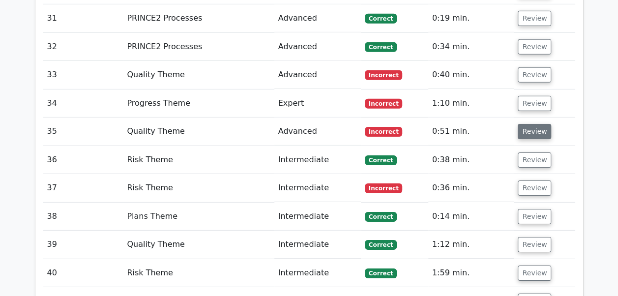
click at [537, 124] on button "Review" at bounding box center [534, 131] width 33 height 15
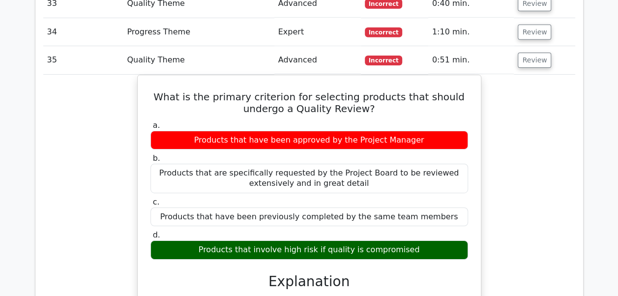
scroll to position [1571, 0]
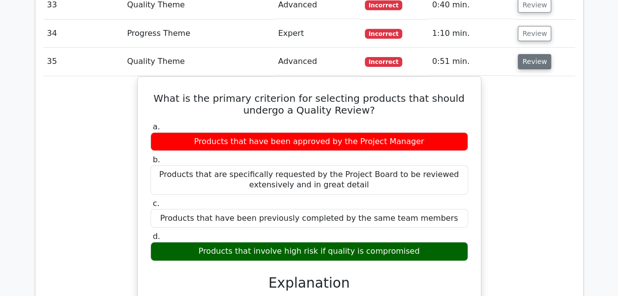
click at [535, 55] on button "Review" at bounding box center [534, 61] width 33 height 15
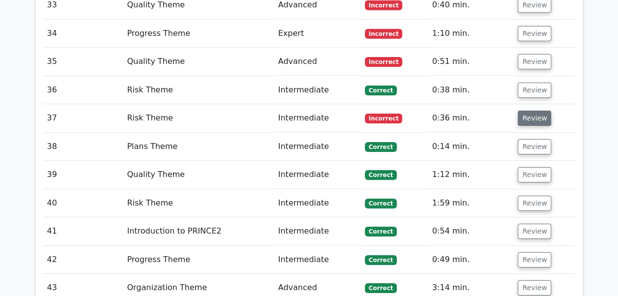
click at [539, 111] on button "Review" at bounding box center [534, 118] width 33 height 15
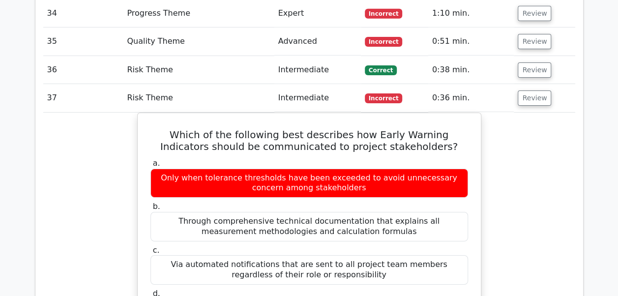
scroll to position [1590, 0]
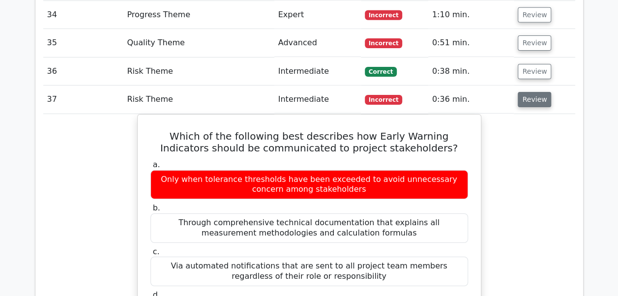
click at [524, 92] on button "Review" at bounding box center [534, 99] width 33 height 15
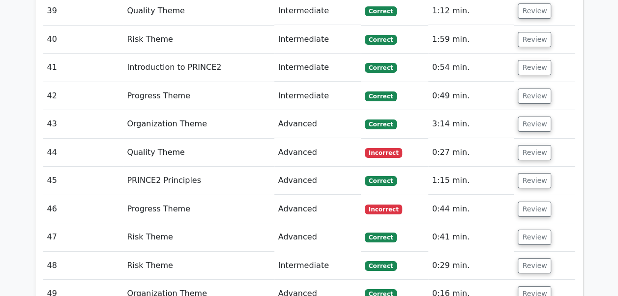
scroll to position [1743, 0]
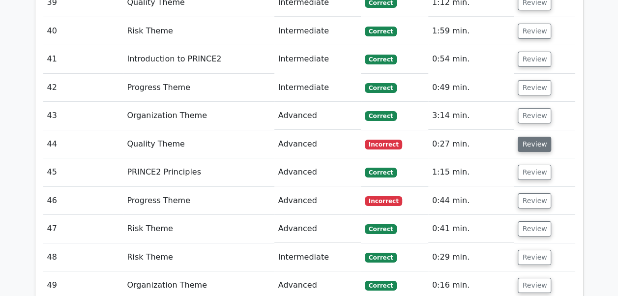
click at [537, 137] on button "Review" at bounding box center [534, 144] width 33 height 15
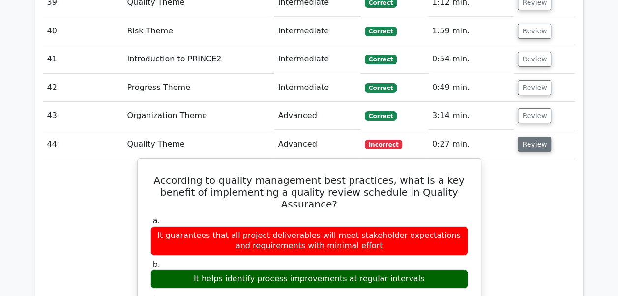
click at [532, 137] on button "Review" at bounding box center [534, 144] width 33 height 15
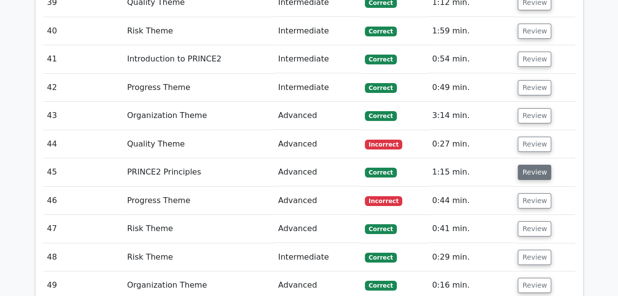
click at [531, 165] on button "Review" at bounding box center [534, 172] width 33 height 15
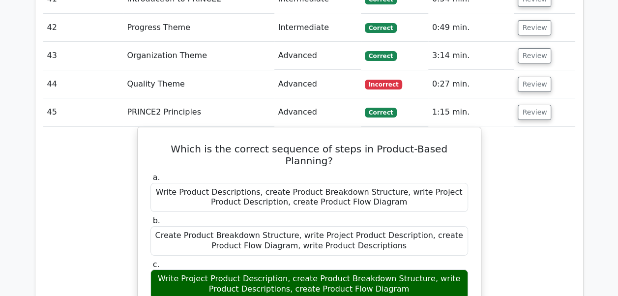
scroll to position [1791, 0]
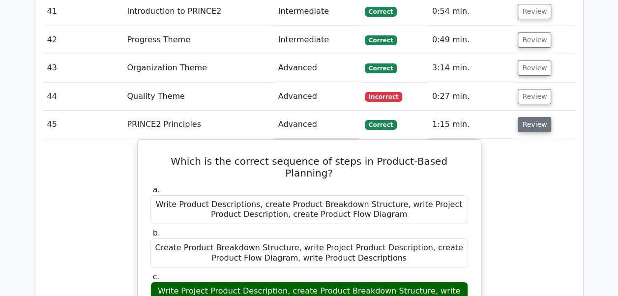
click at [527, 117] on button "Review" at bounding box center [534, 124] width 33 height 15
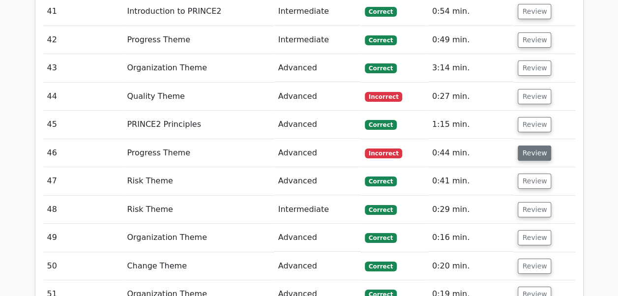
click at [534, 145] on button "Review" at bounding box center [534, 152] width 33 height 15
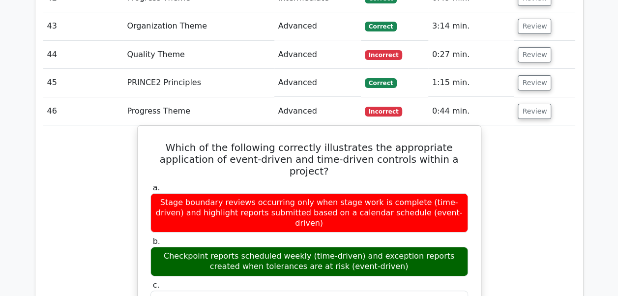
scroll to position [1850, 0]
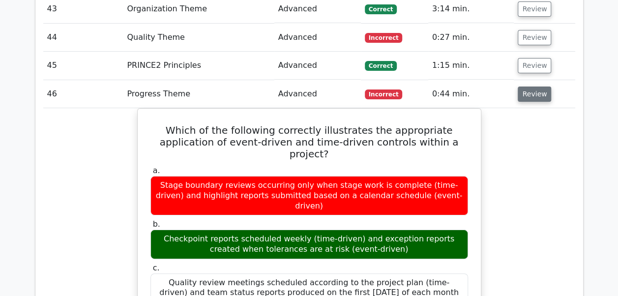
click at [530, 87] on button "Review" at bounding box center [534, 94] width 33 height 15
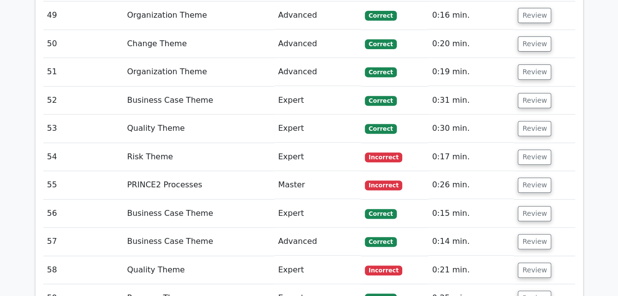
scroll to position [2018, 0]
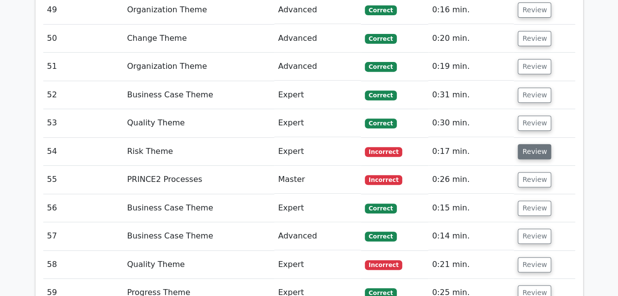
click at [540, 144] on button "Review" at bounding box center [534, 151] width 33 height 15
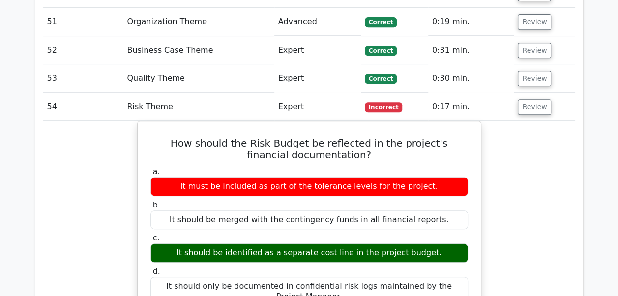
scroll to position [2072, 0]
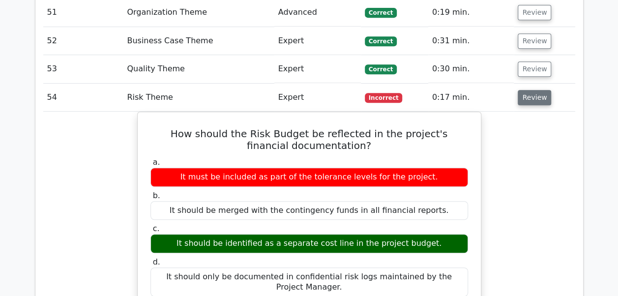
click at [540, 90] on button "Review" at bounding box center [534, 97] width 33 height 15
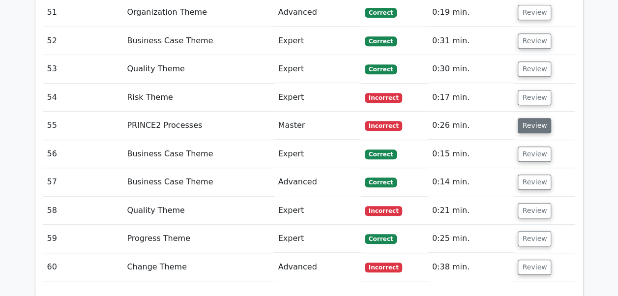
click at [537, 118] on button "Review" at bounding box center [534, 125] width 33 height 15
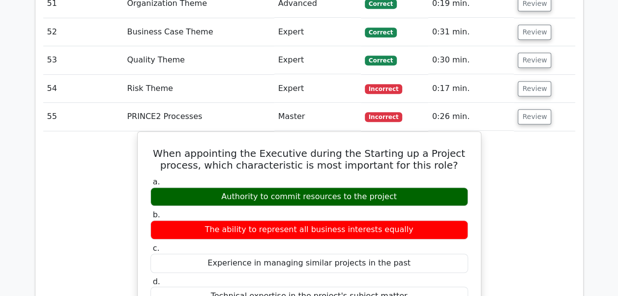
scroll to position [2080, 0]
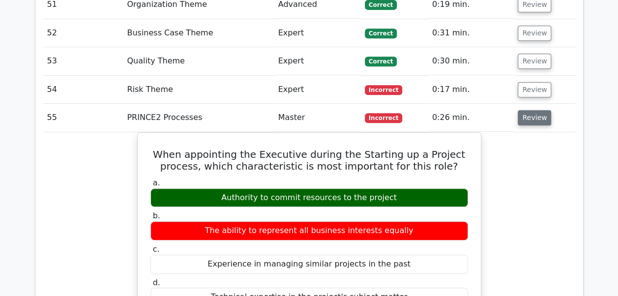
click at [544, 110] on button "Review" at bounding box center [534, 117] width 33 height 15
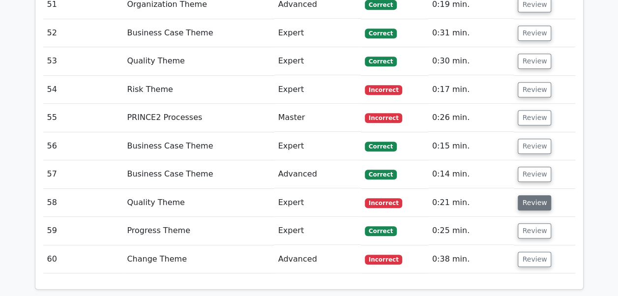
click at [539, 195] on button "Review" at bounding box center [534, 202] width 33 height 15
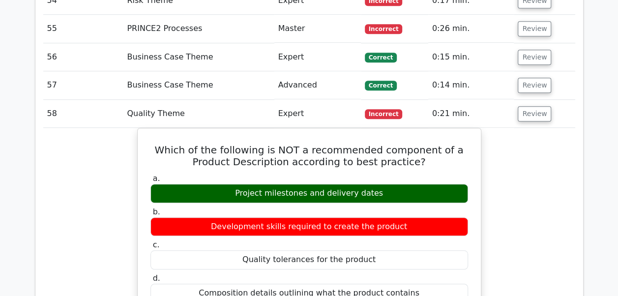
scroll to position [2168, 0]
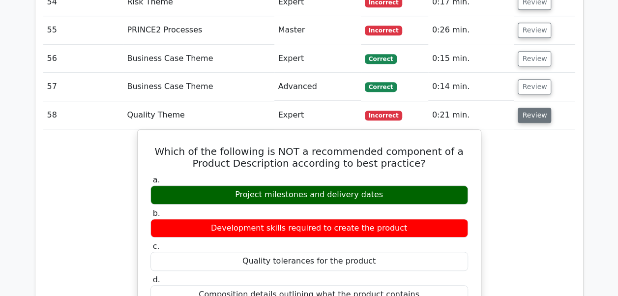
click at [537, 108] on button "Review" at bounding box center [534, 115] width 33 height 15
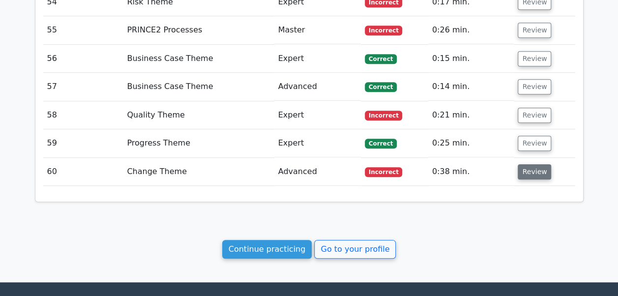
click at [541, 164] on button "Review" at bounding box center [534, 171] width 33 height 15
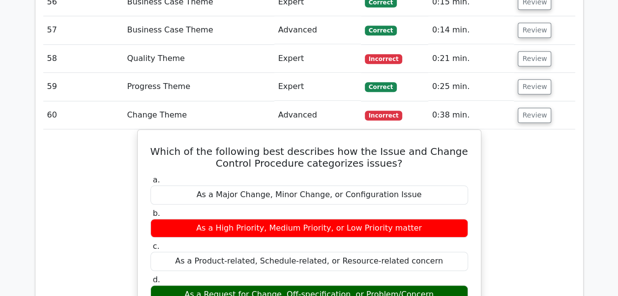
scroll to position [2208, 0]
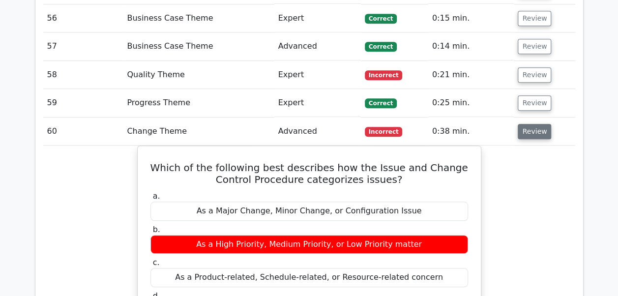
click at [536, 124] on button "Review" at bounding box center [534, 131] width 33 height 15
